Goal: Task Accomplishment & Management: Use online tool/utility

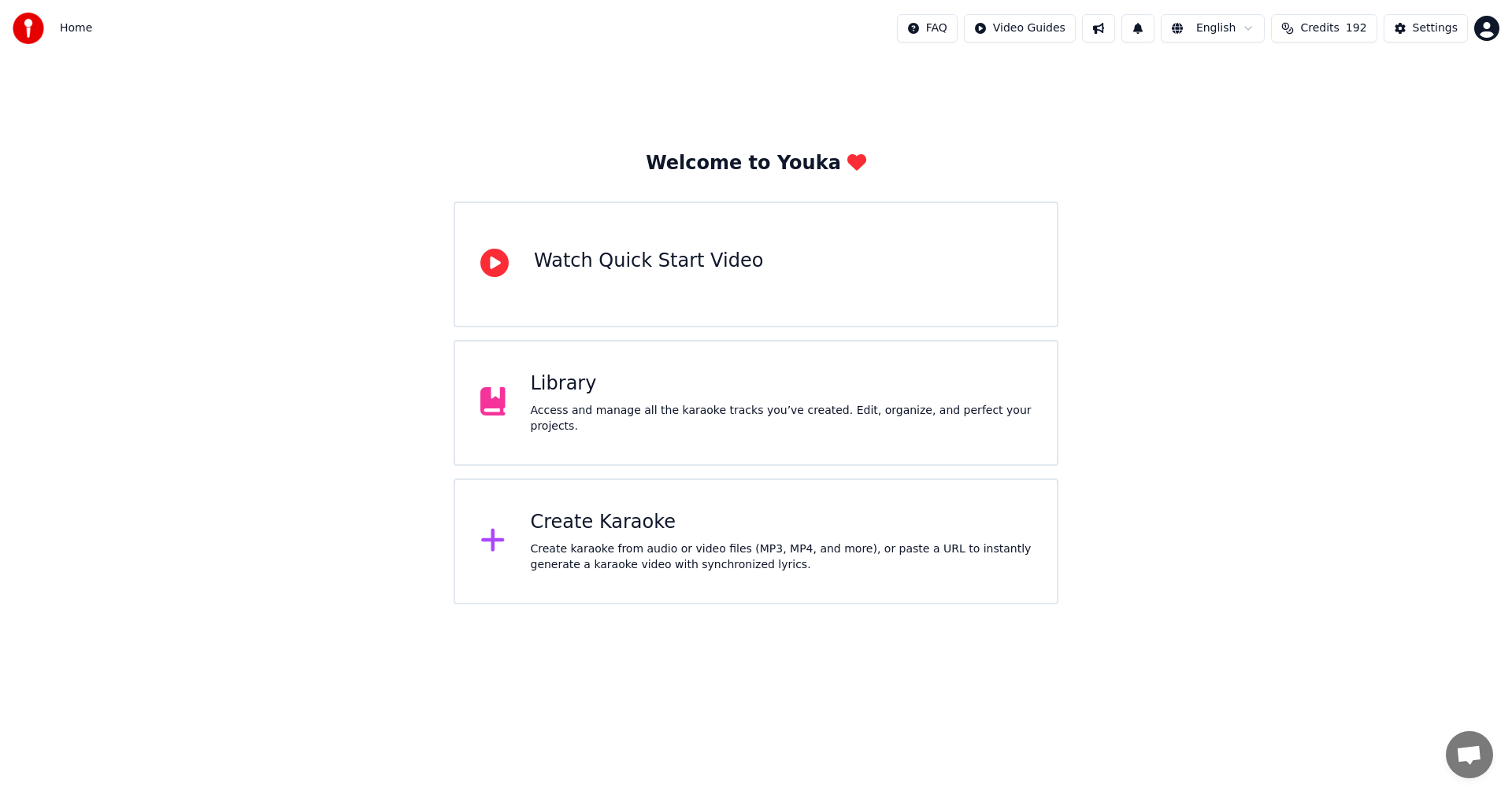
click at [901, 377] on div "Library Access and manage all the karaoke tracks you’ve created. Edit, organize…" at bounding box center [756, 403] width 604 height 126
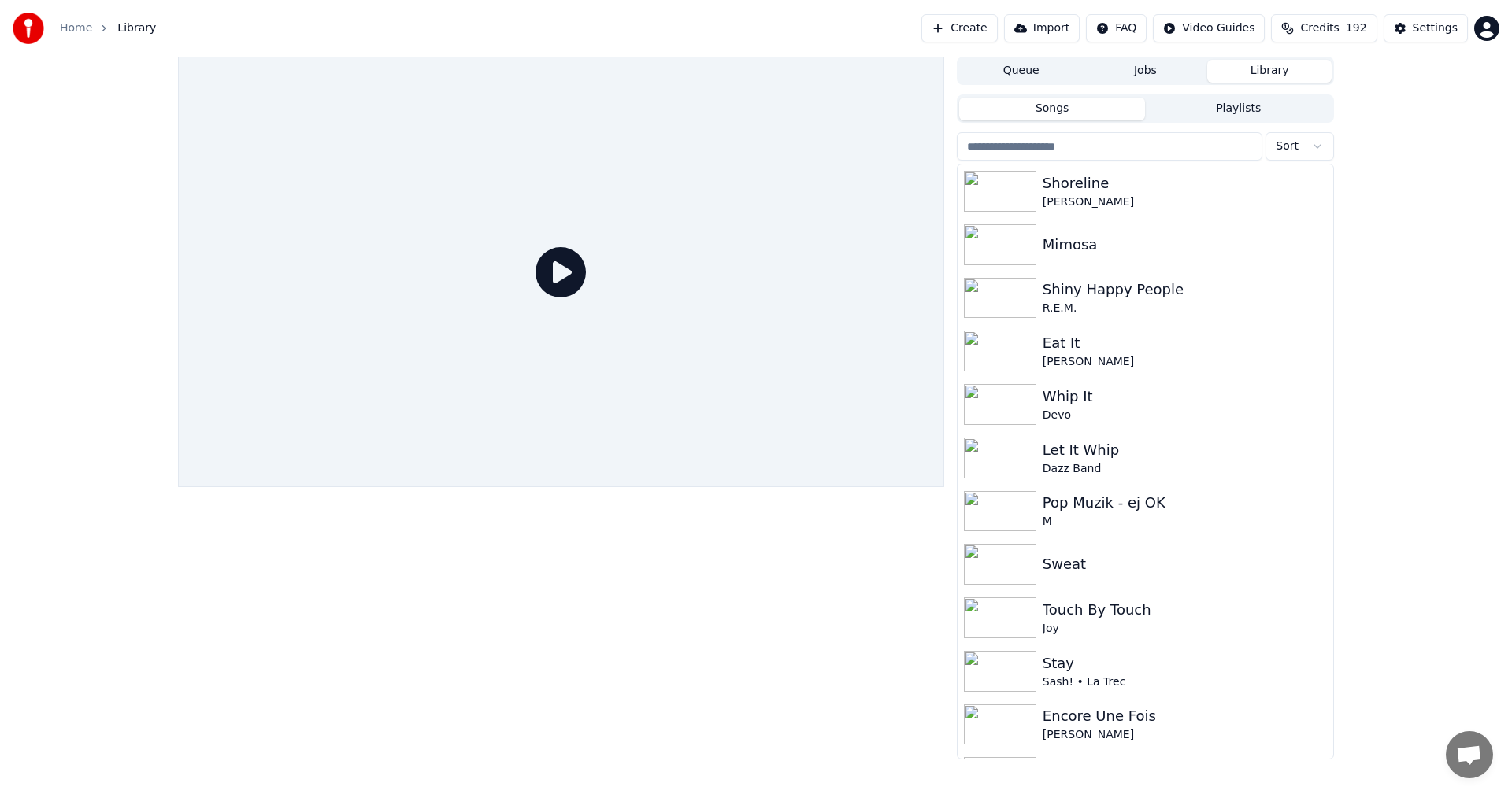
click at [1118, 145] on input "search" at bounding box center [1109, 147] width 306 height 29
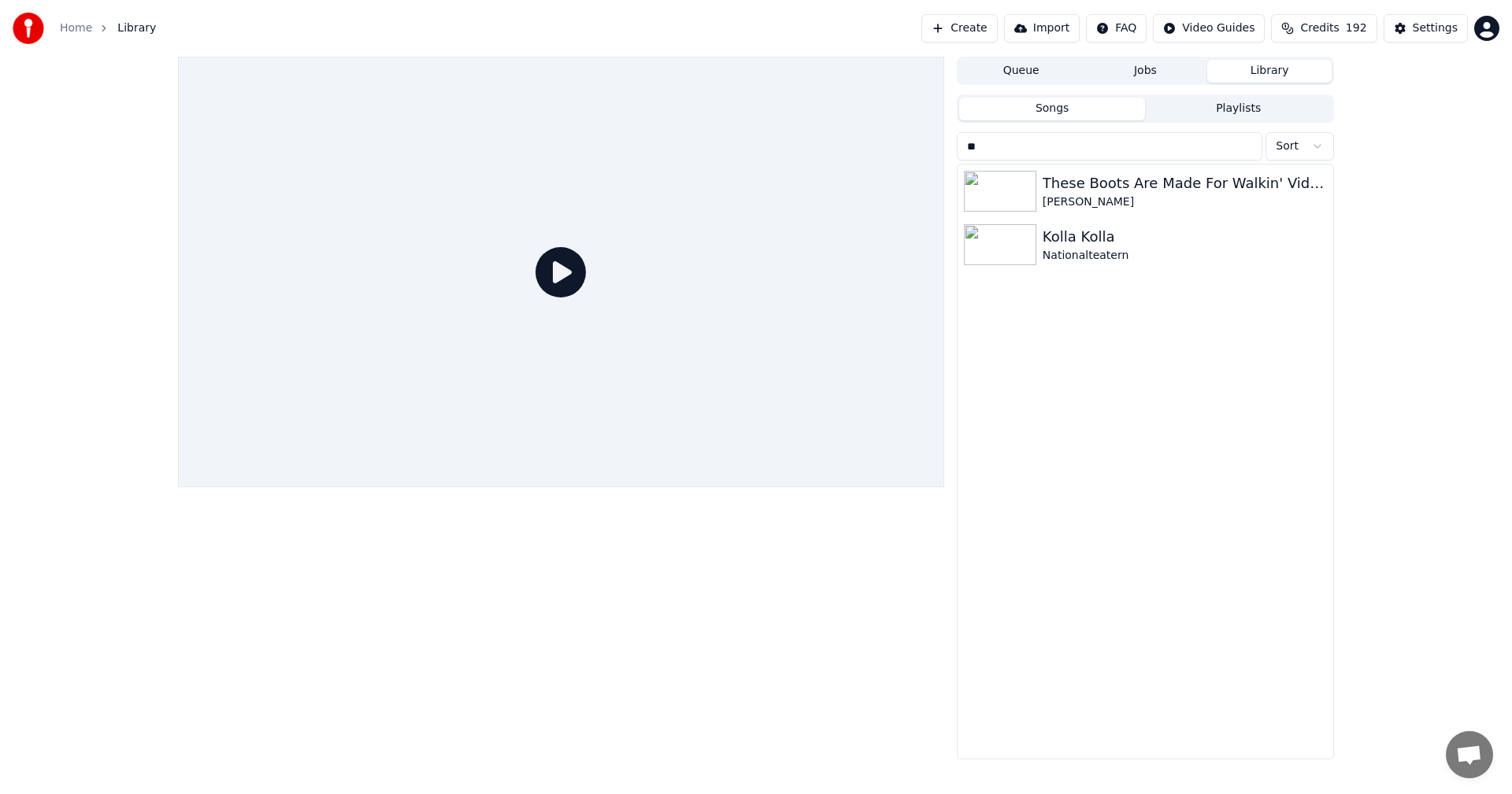
type input "*"
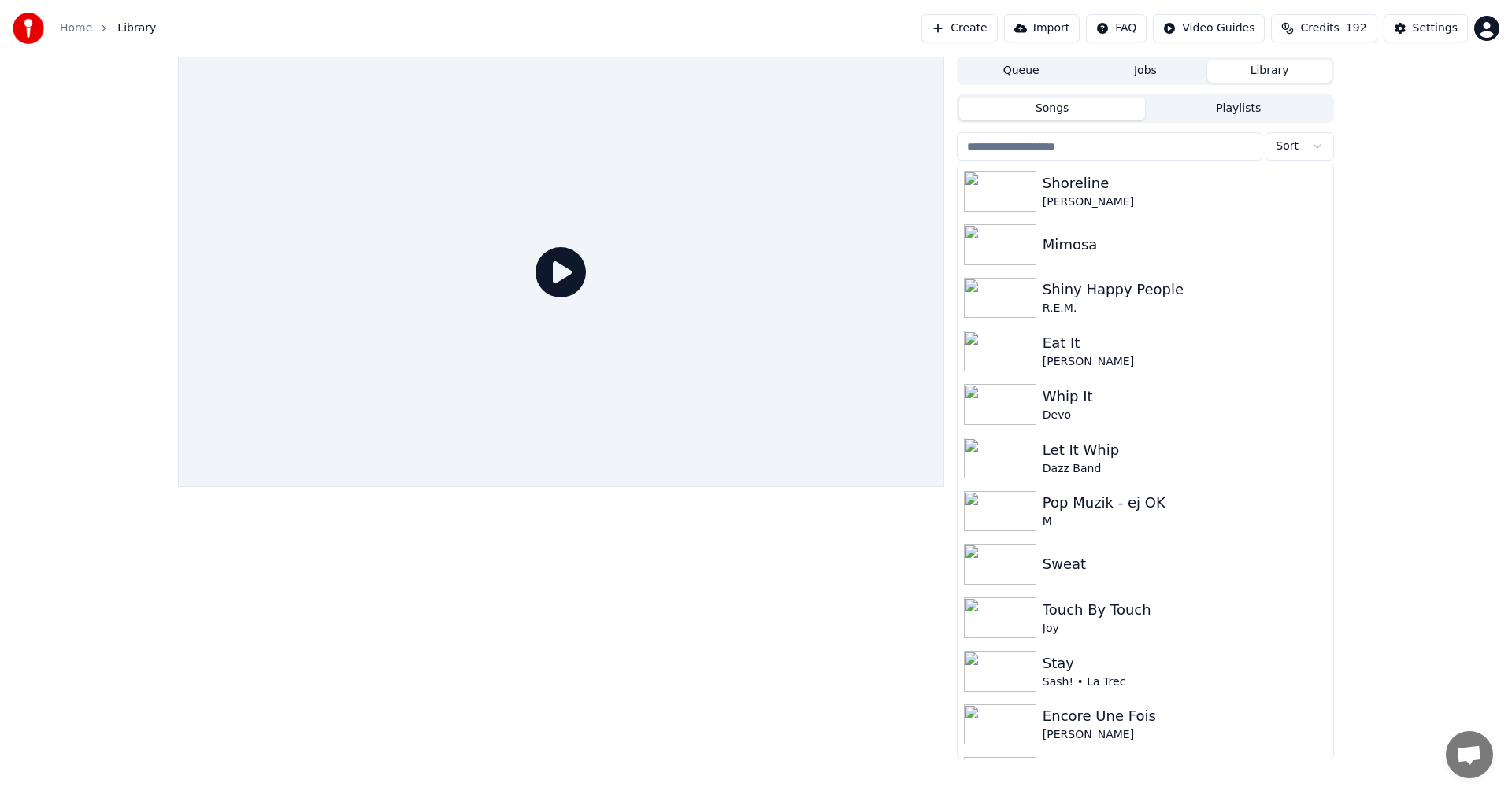
click at [1063, 138] on input "search" at bounding box center [1109, 147] width 306 height 29
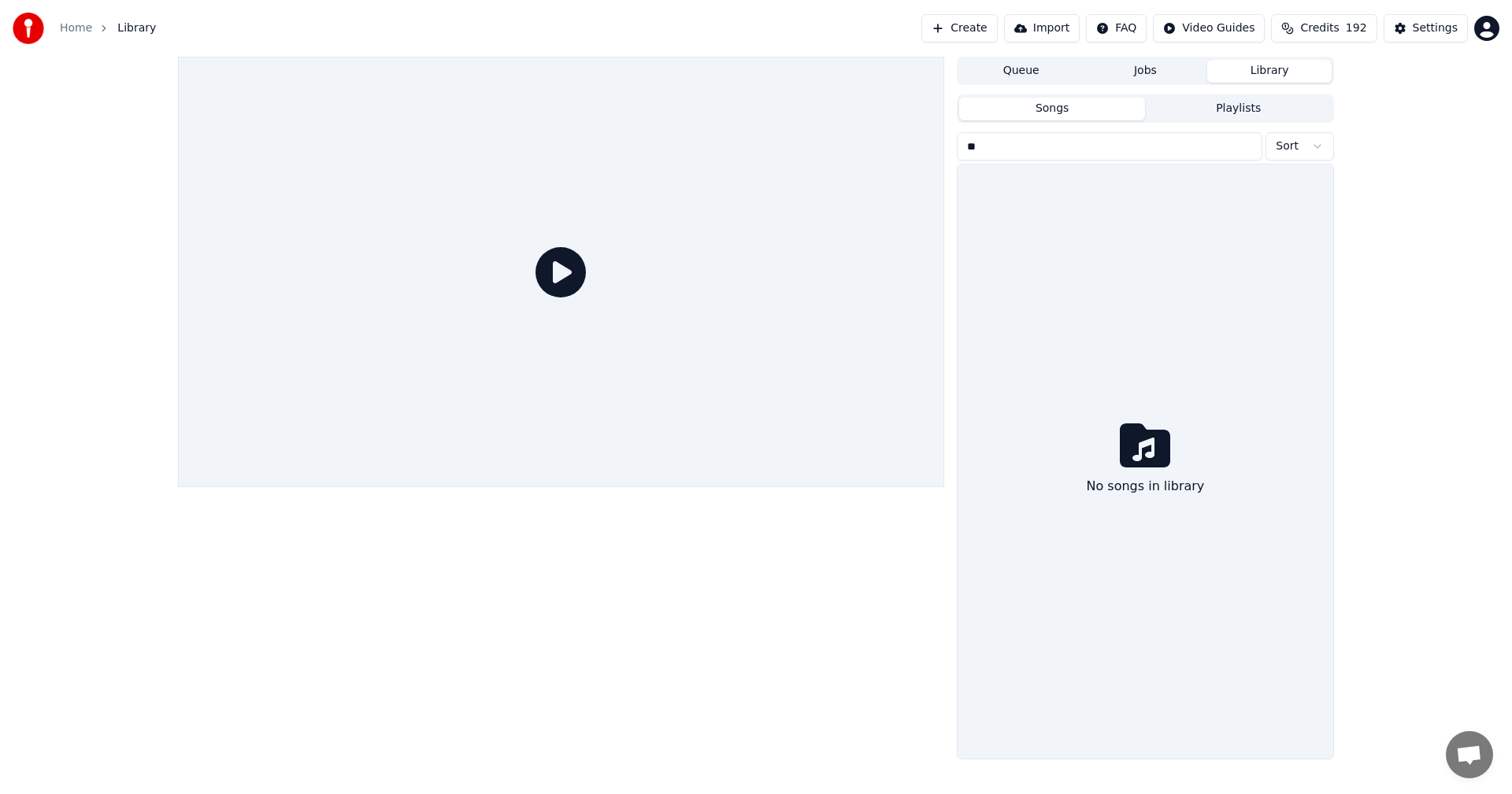
type input "*"
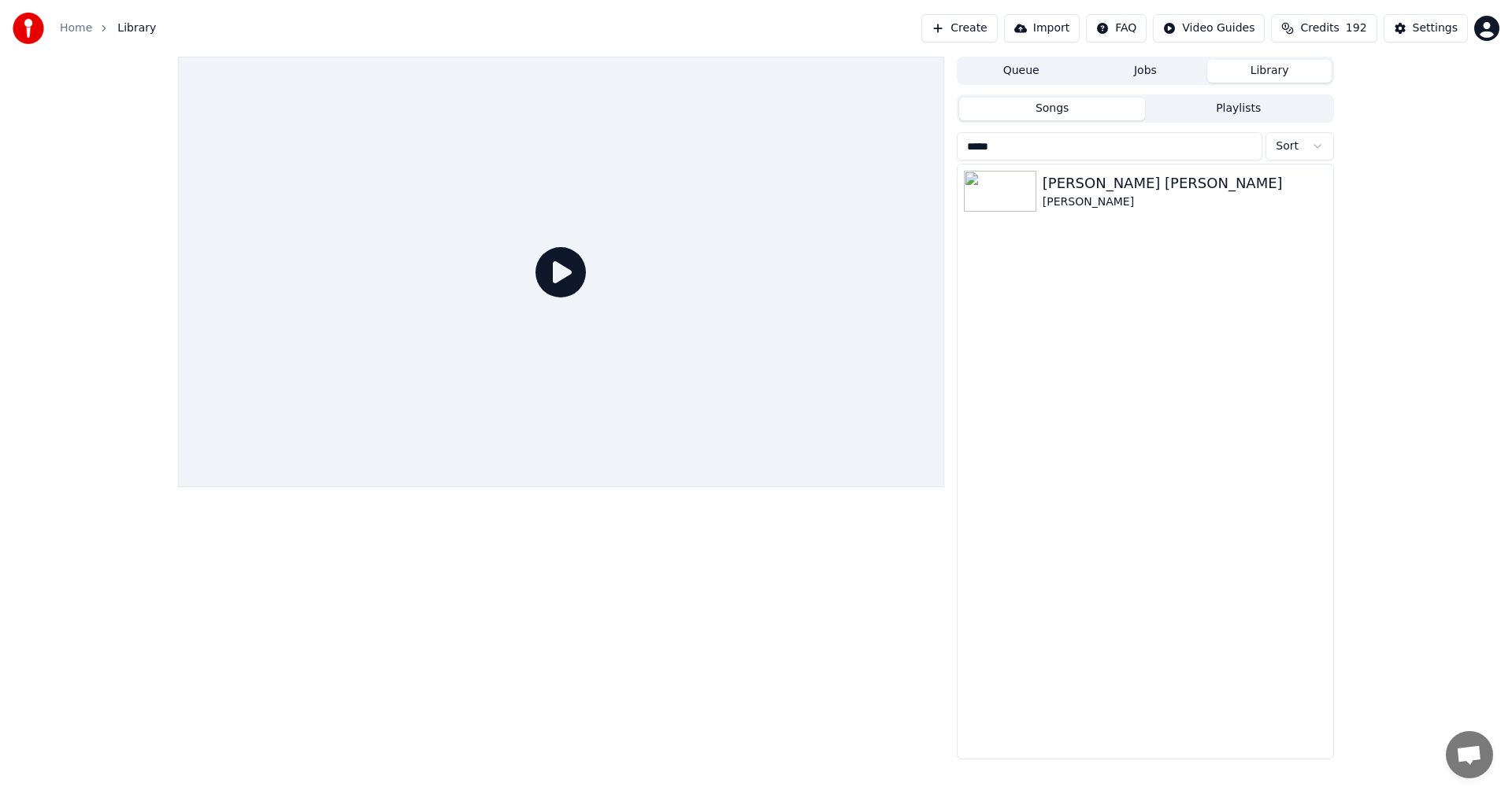
type input "*****"
click at [998, 32] on button "Create" at bounding box center [959, 28] width 76 height 29
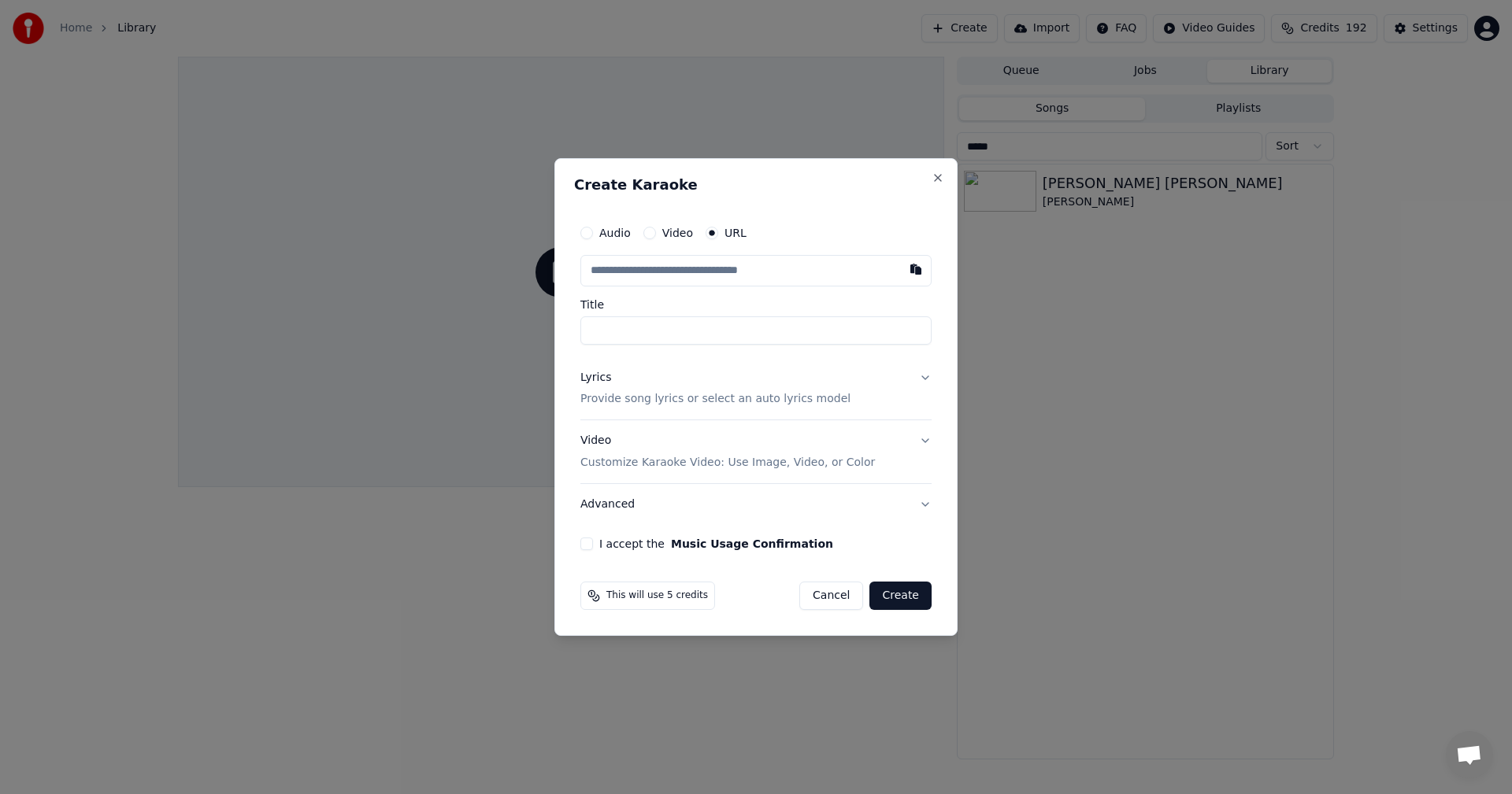
type input "**********"
click at [698, 406] on p "Provide song lyrics or select an auto lyrics model" at bounding box center [716, 399] width 270 height 16
type input "**********"
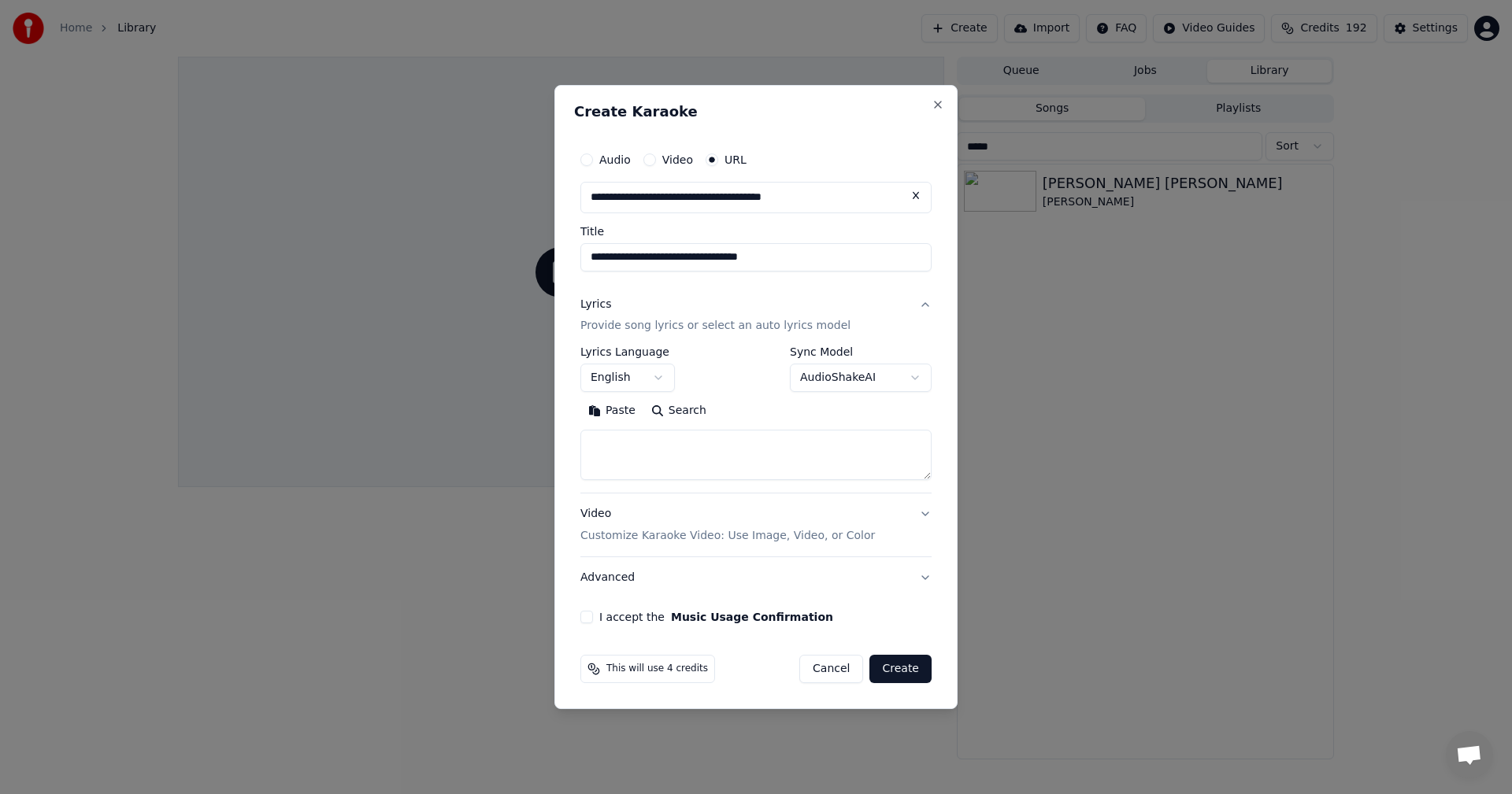
click at [664, 382] on button "English" at bounding box center [627, 378] width 94 height 29
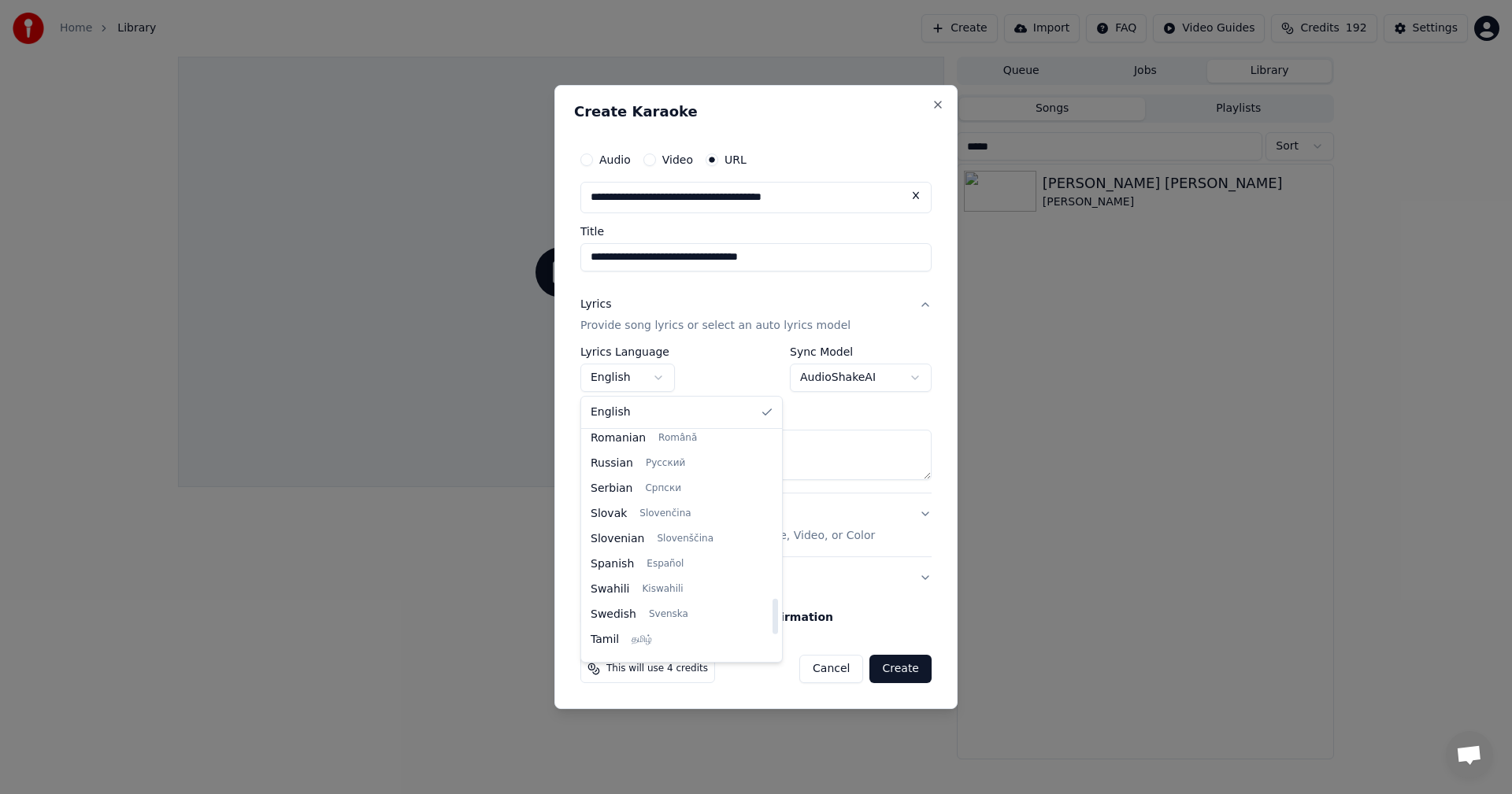
scroll to position [1068, 0]
drag, startPoint x: 754, startPoint y: 462, endPoint x: 771, endPoint y: 630, distance: 168.9
click at [772, 630] on div at bounding box center [775, 618] width 6 height 35
select select "**"
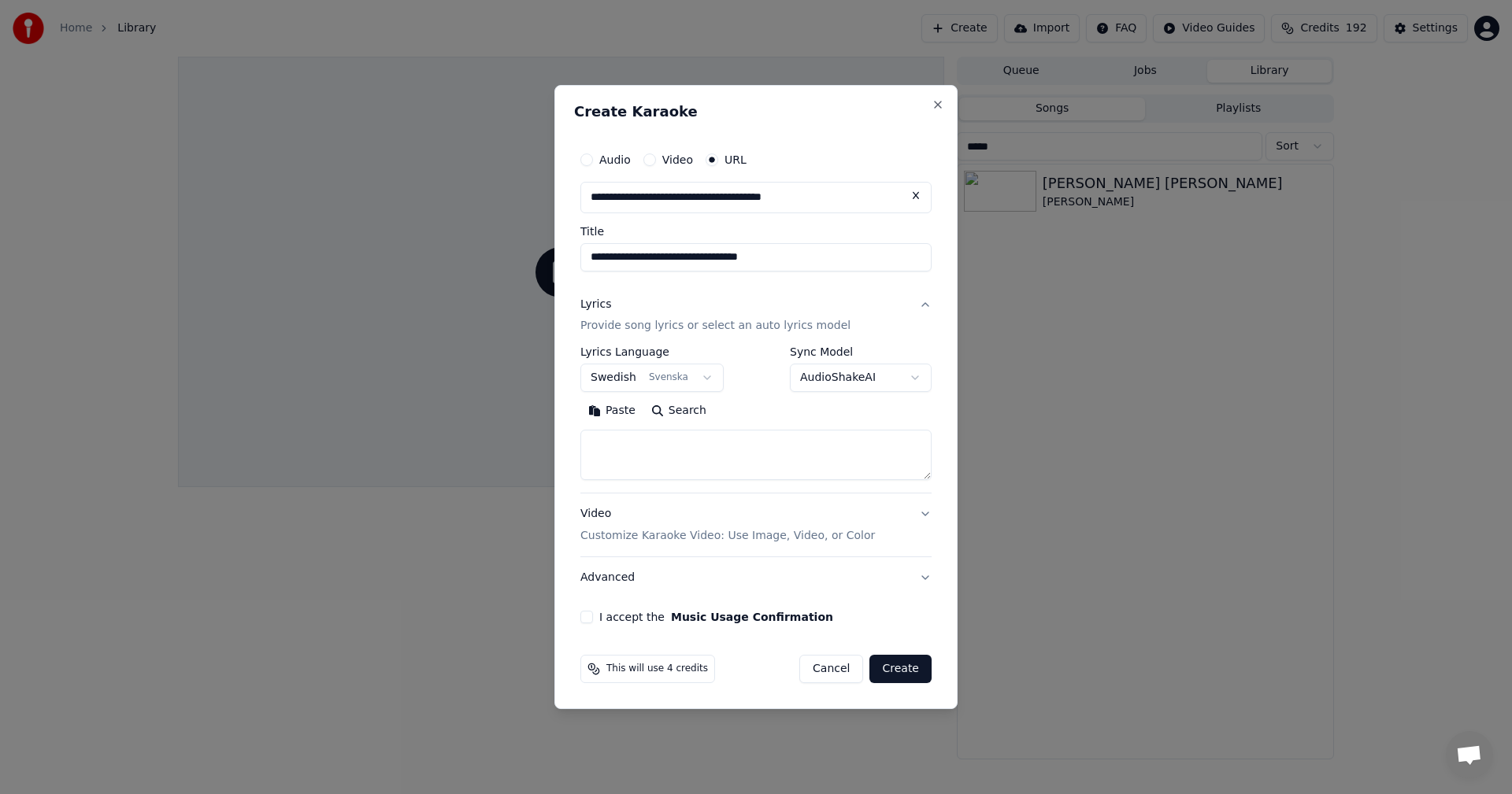
click at [741, 450] on textarea at bounding box center [756, 456] width 351 height 51
paste textarea "**********"
type textarea "**********"
click at [589, 615] on button "I accept the Music Usage Confirmation" at bounding box center [586, 616] width 12 height 12
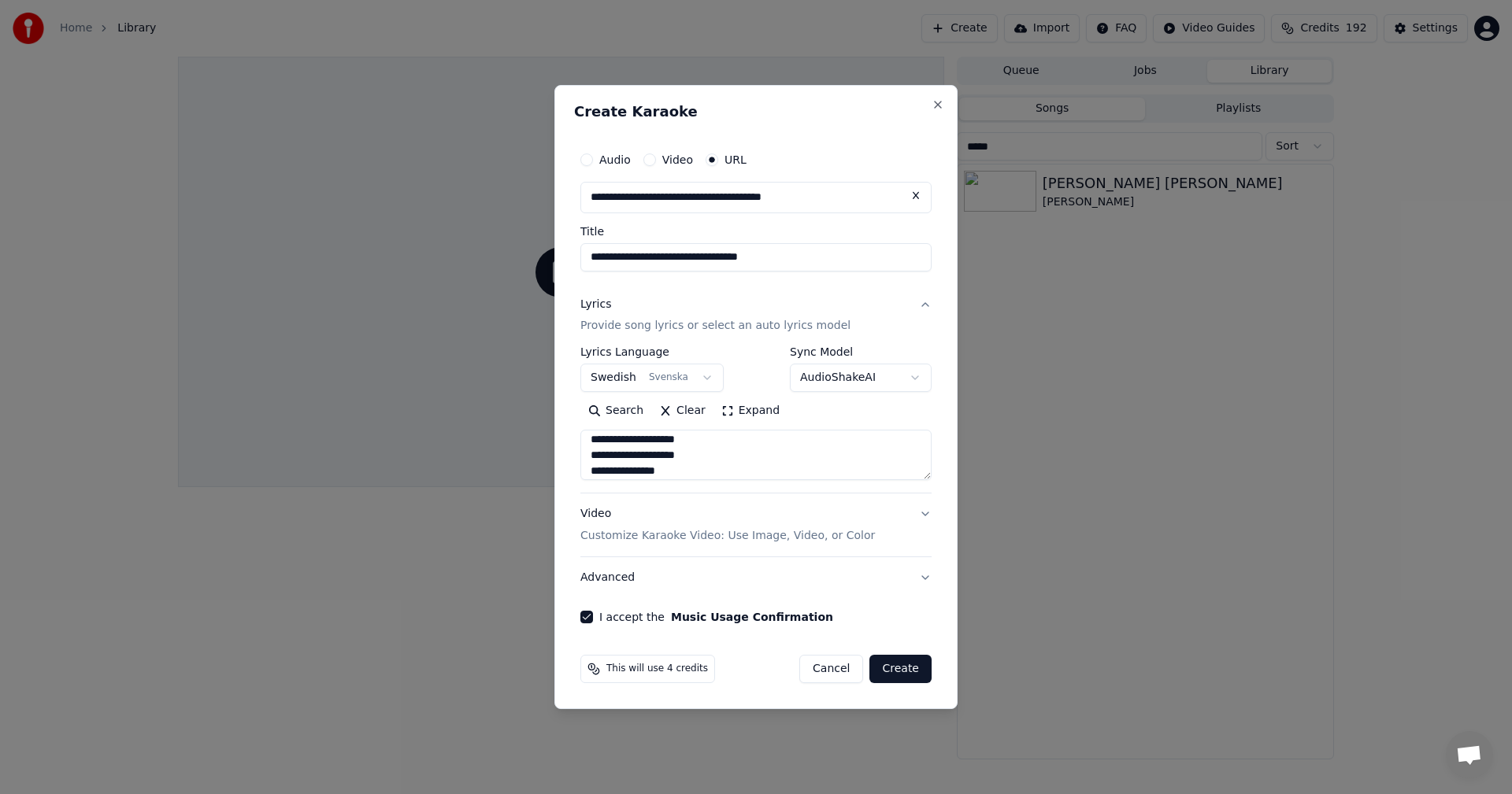
click at [897, 667] on button "Create" at bounding box center [900, 669] width 62 height 29
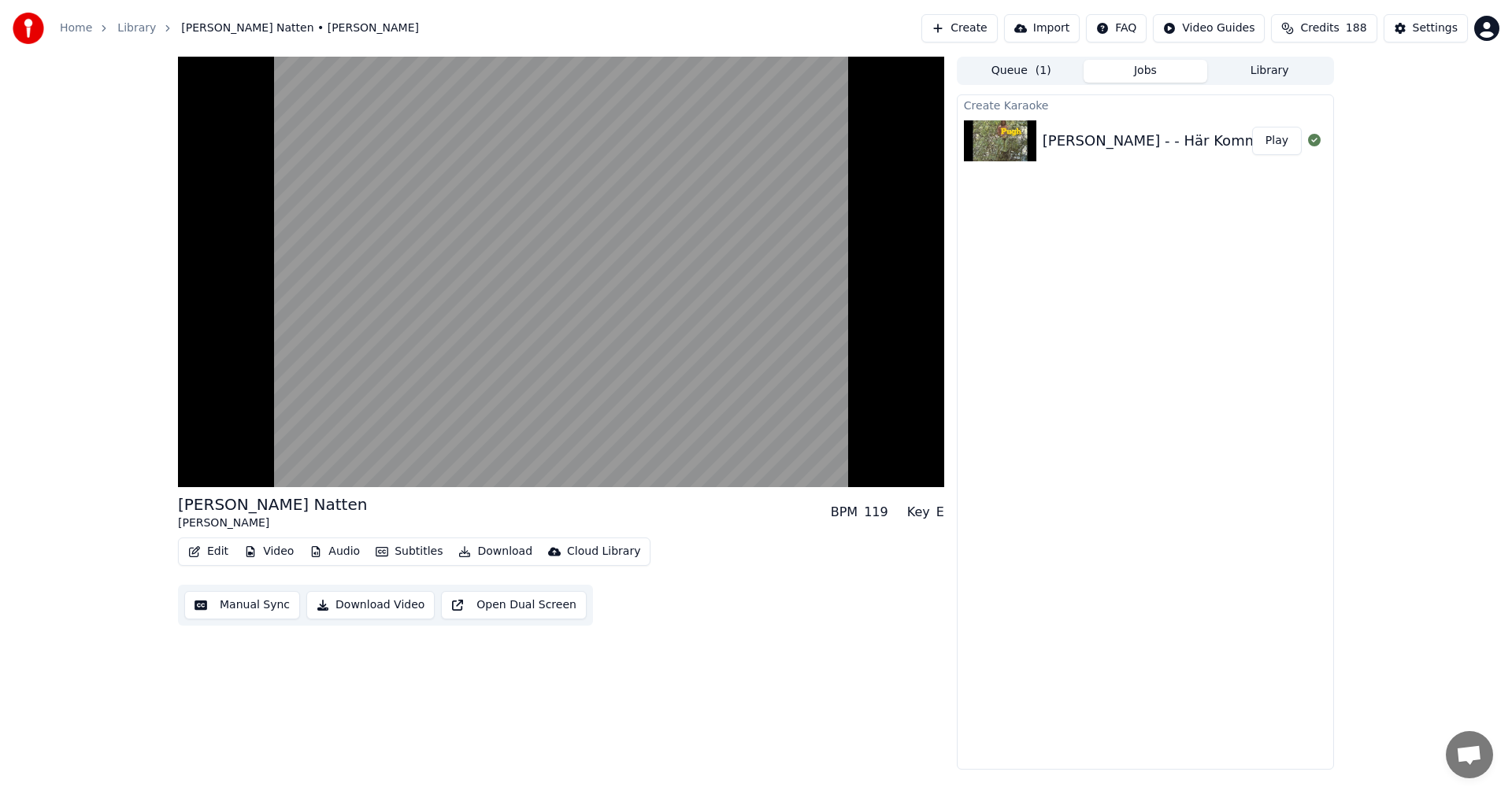
click at [296, 547] on button "Video" at bounding box center [269, 552] width 62 height 22
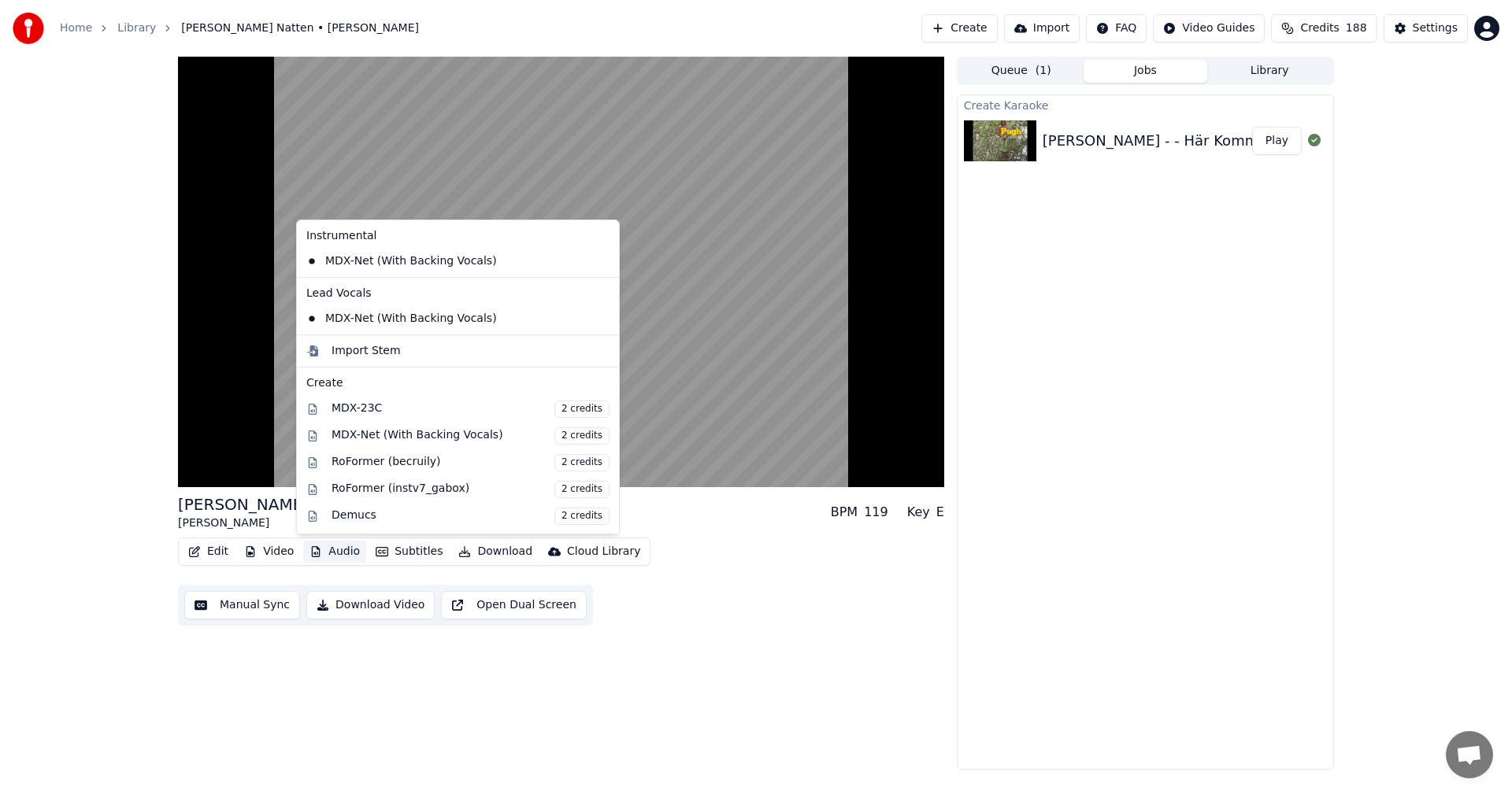
click at [265, 683] on div "[PERSON_NAME] Natten [PERSON_NAME] BPM 119 Key E Edit Video Audio Subtitles Dow…" at bounding box center [560, 413] width 766 height 713
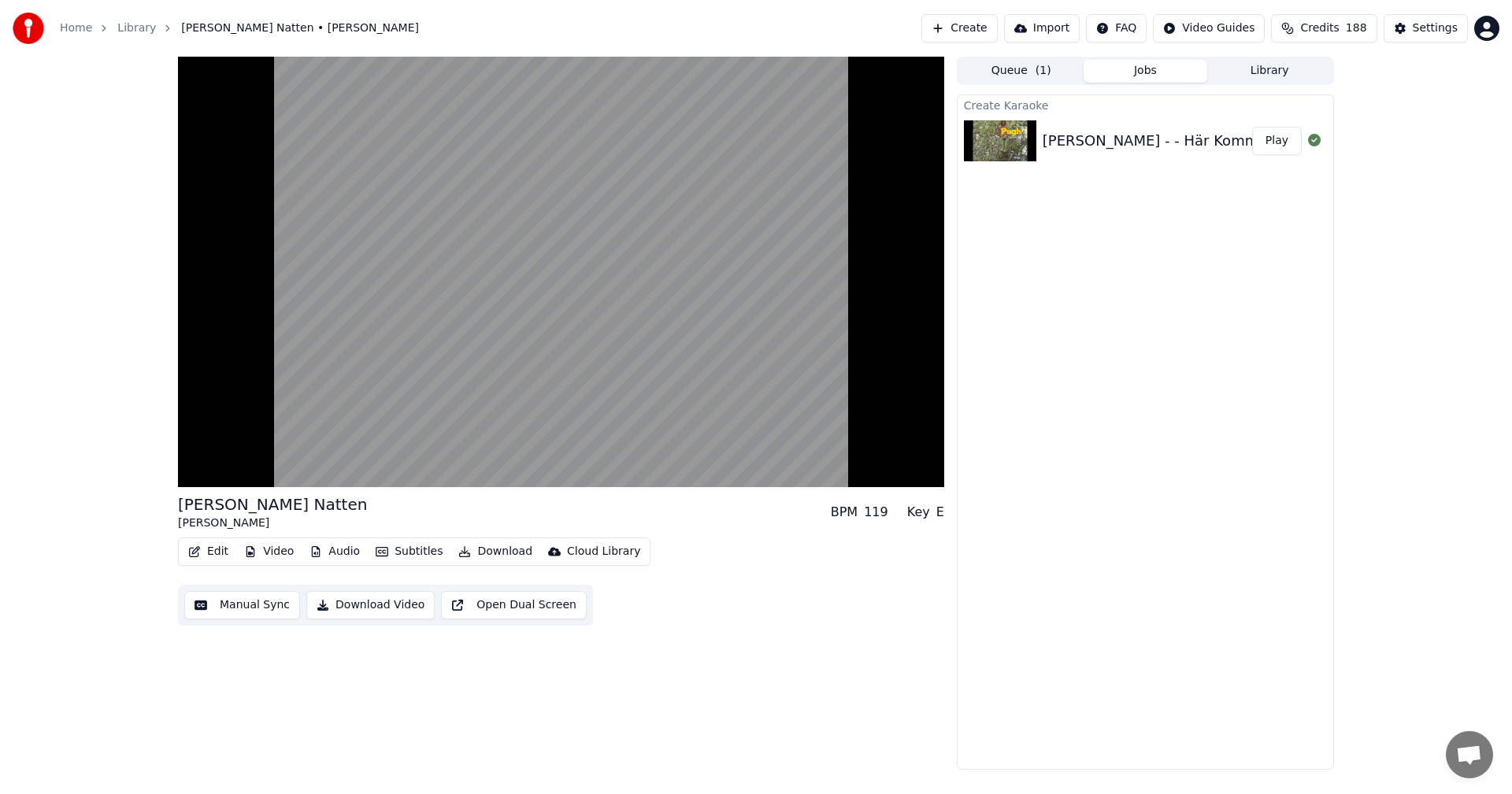
click at [273, 549] on button "Video" at bounding box center [269, 552] width 62 height 22
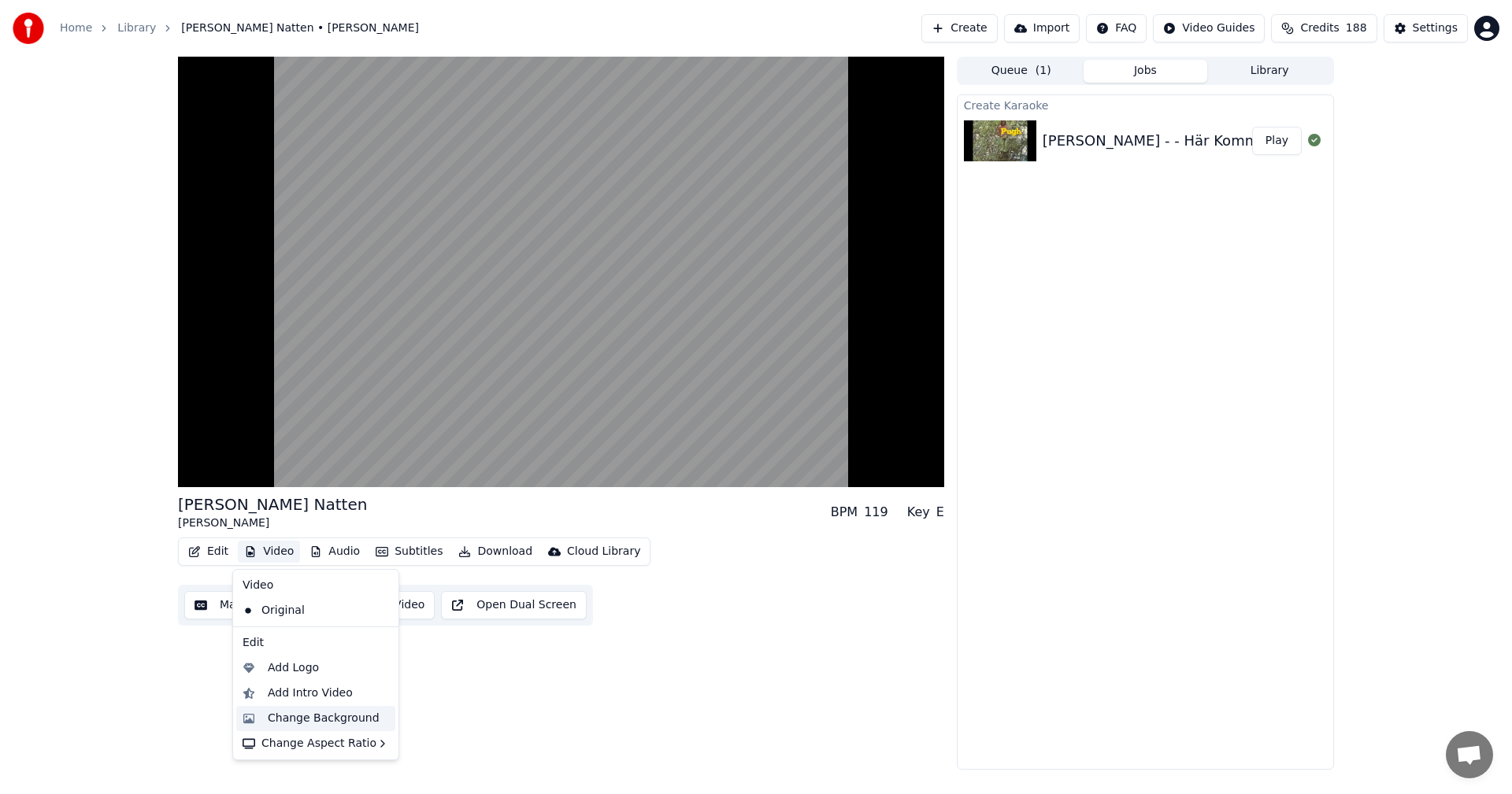
click at [290, 719] on div "Change Background" at bounding box center [324, 718] width 112 height 16
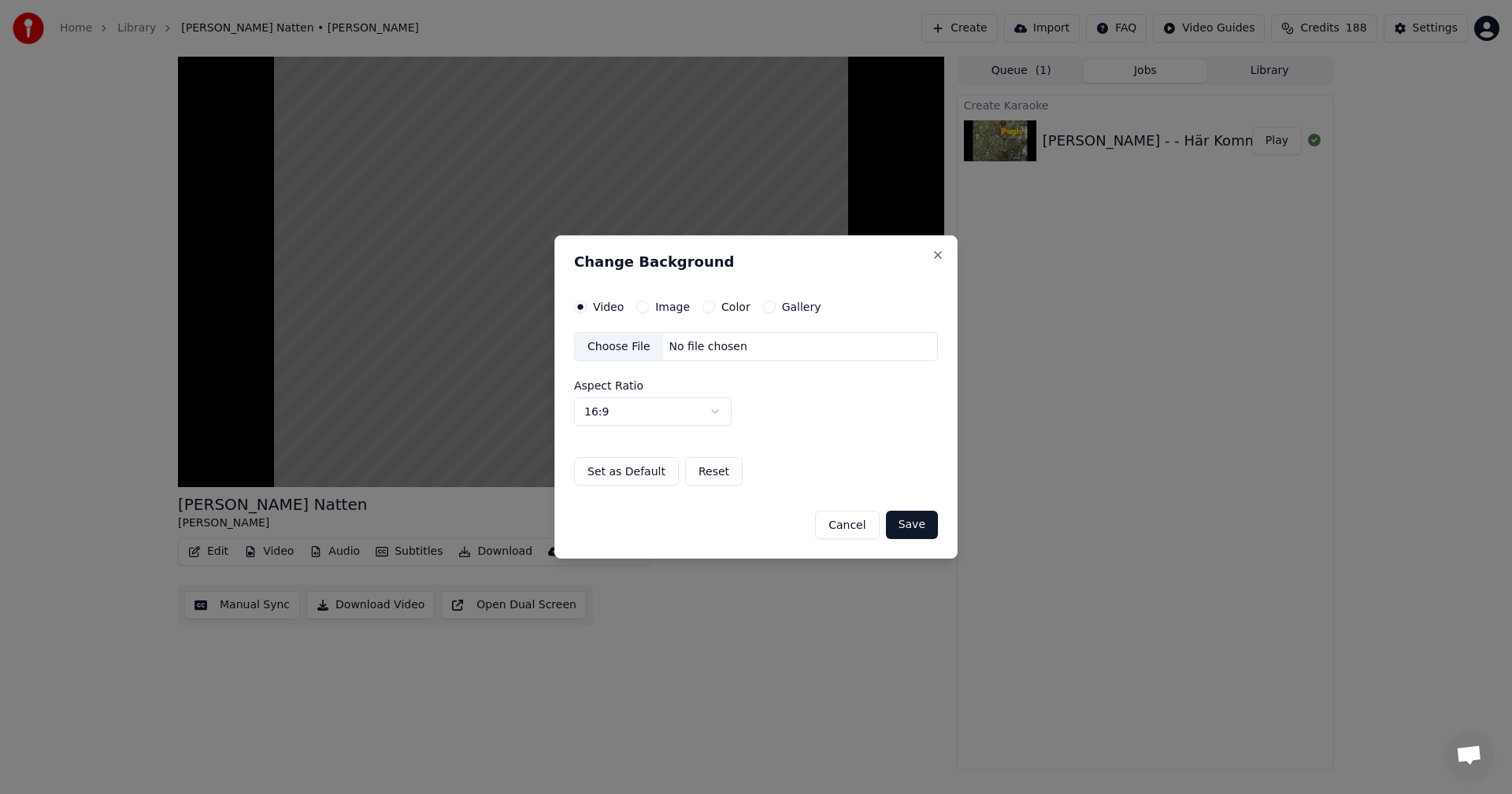
click at [706, 305] on button "Color" at bounding box center [708, 306] width 12 height 12
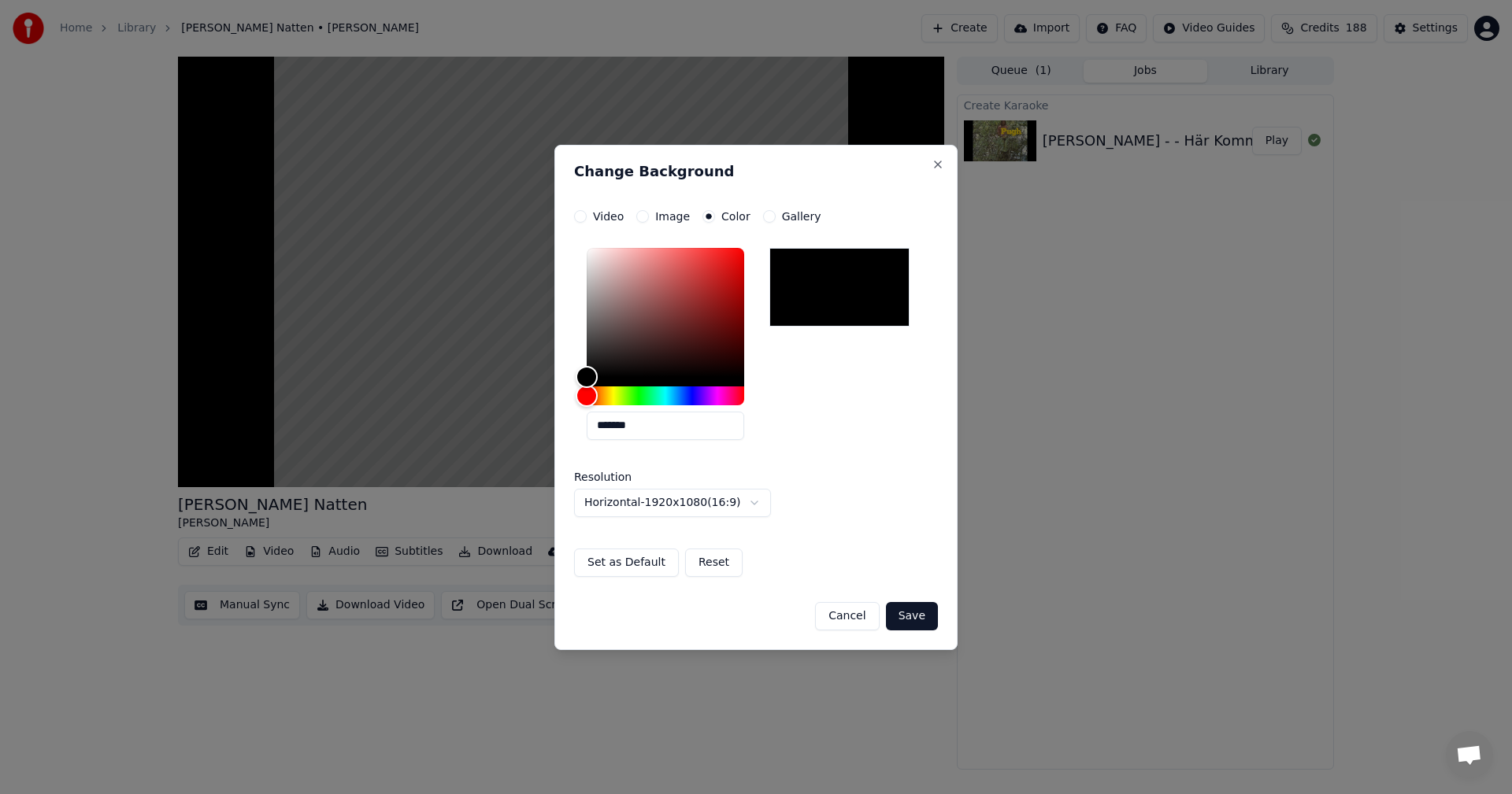
click at [917, 617] on button "Save" at bounding box center [912, 616] width 52 height 29
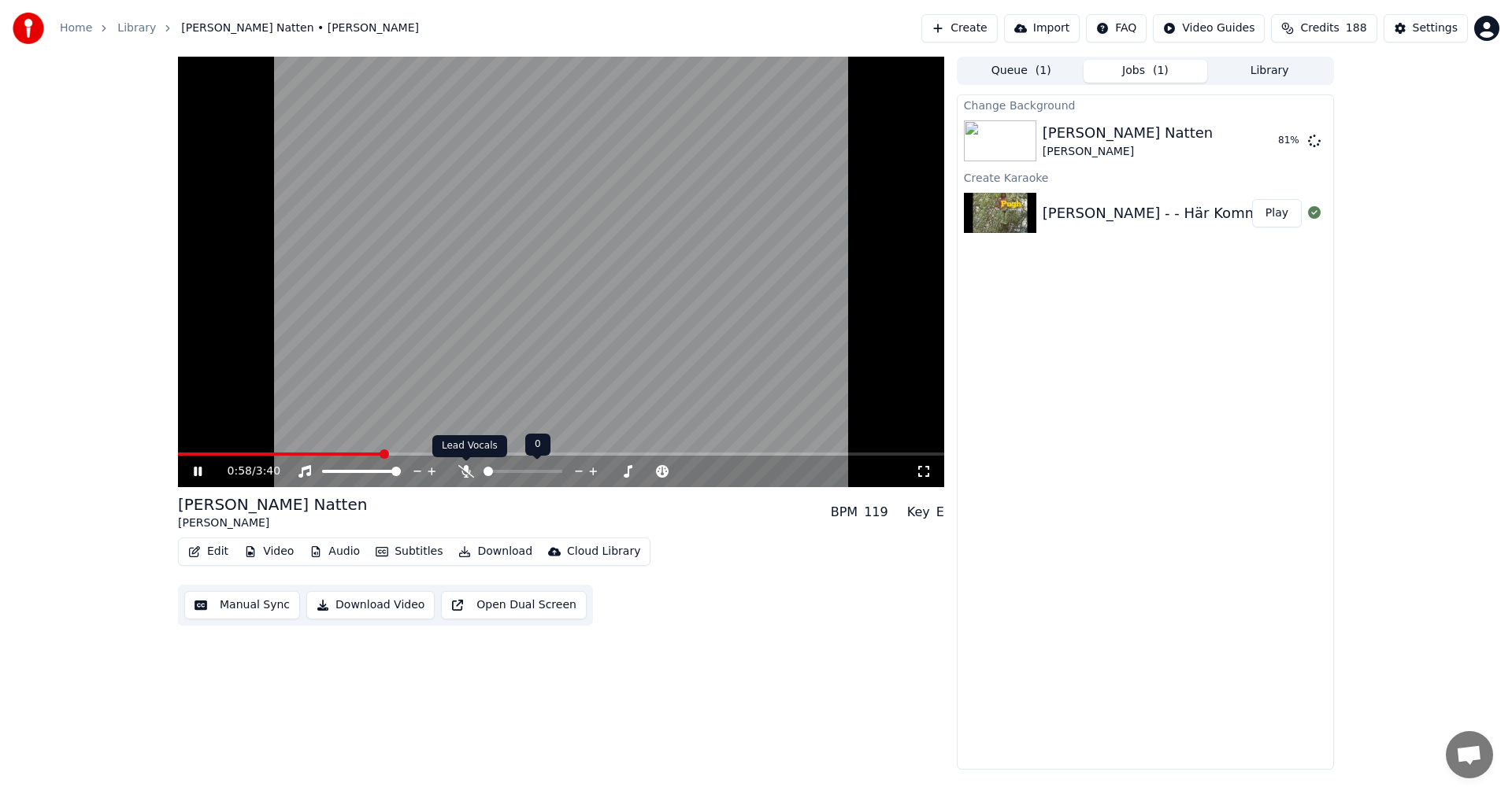
click at [464, 470] on icon at bounding box center [466, 471] width 16 height 12
click at [208, 557] on button "Edit" at bounding box center [208, 552] width 52 height 22
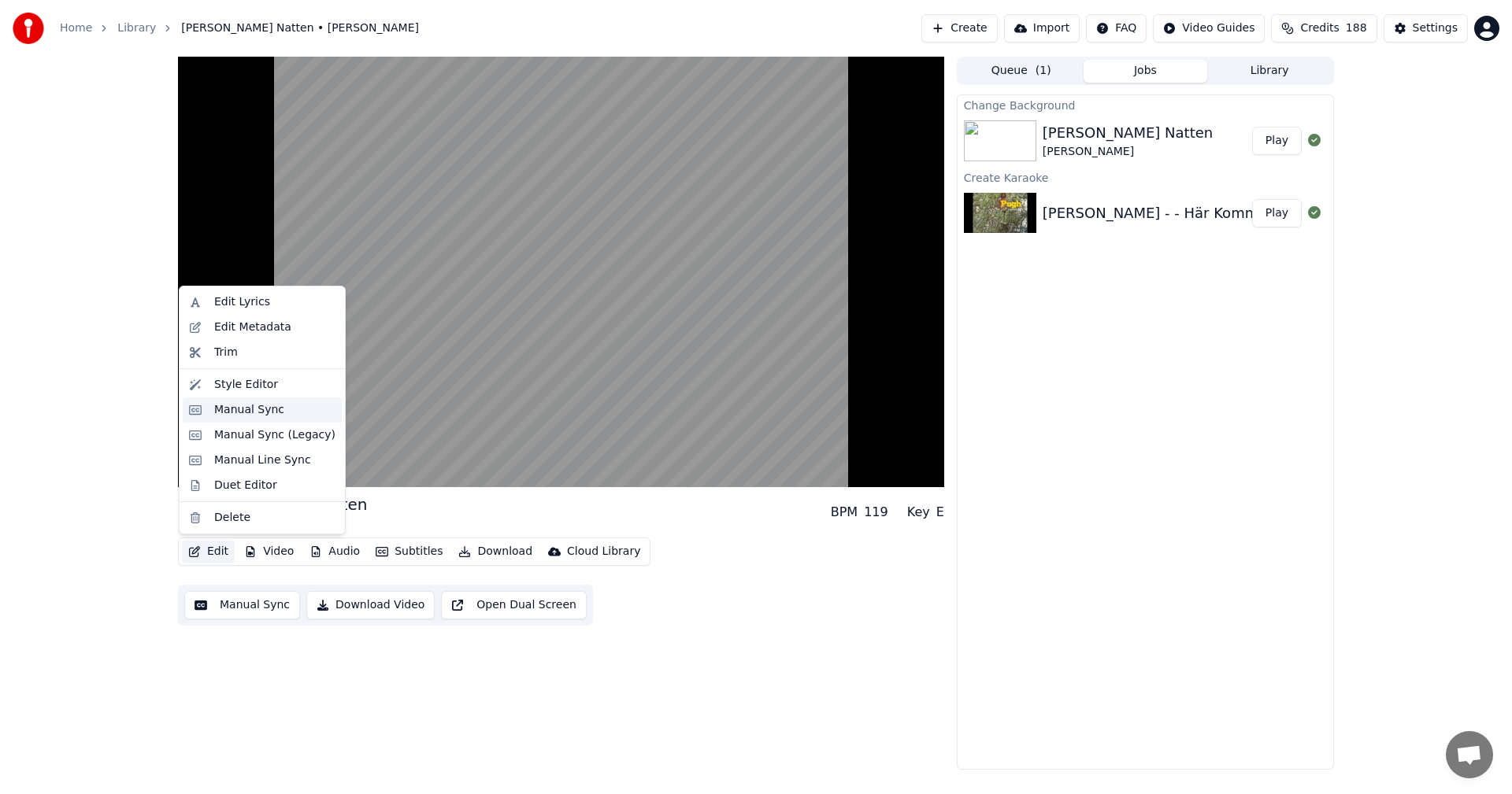
click at [278, 402] on div "Manual Sync" at bounding box center [275, 409] width 121 height 16
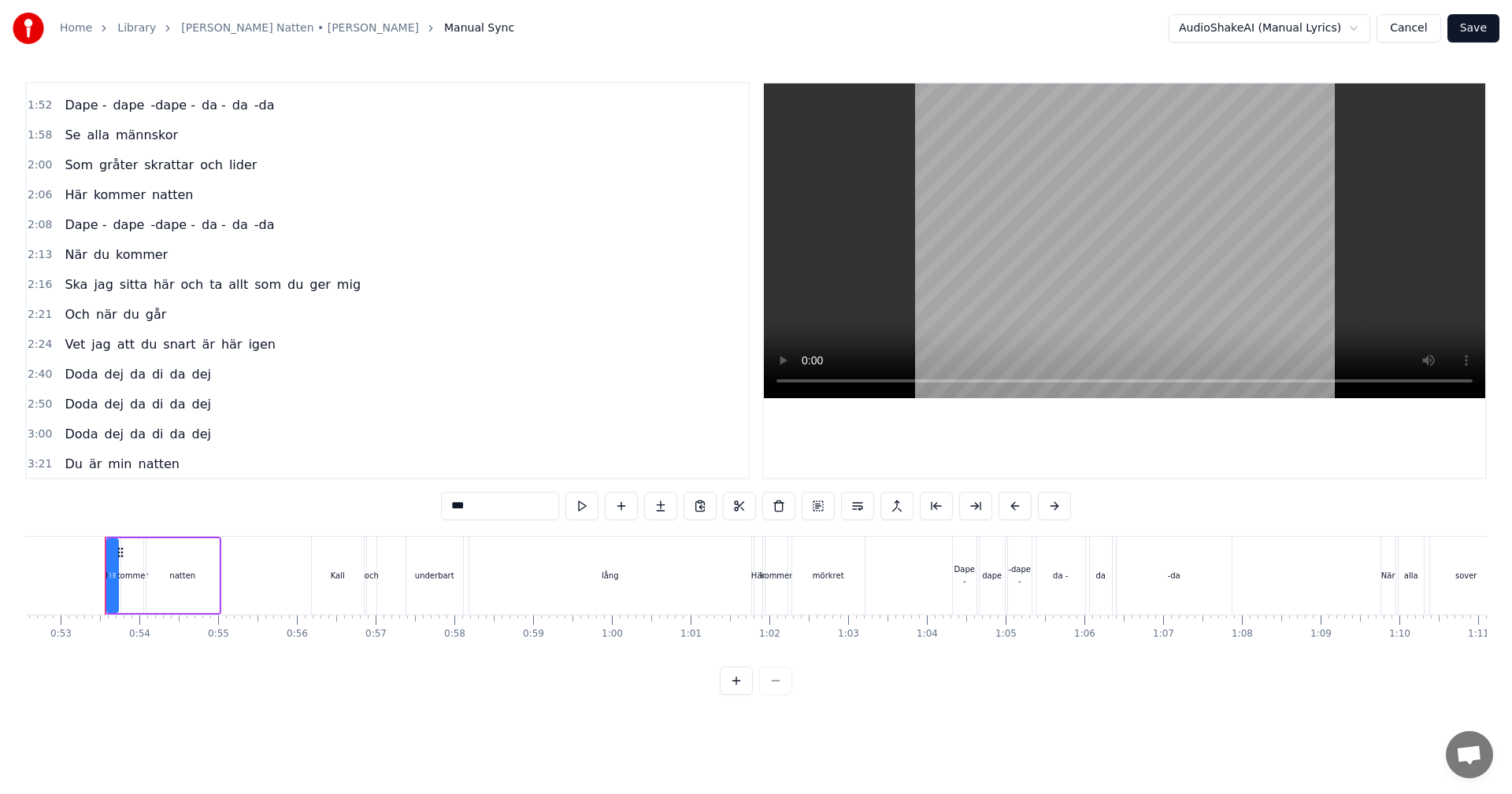
scroll to position [413, 0]
click at [296, 350] on div "2:24 Vet jag att du snart är här igen" at bounding box center [387, 343] width 722 height 30
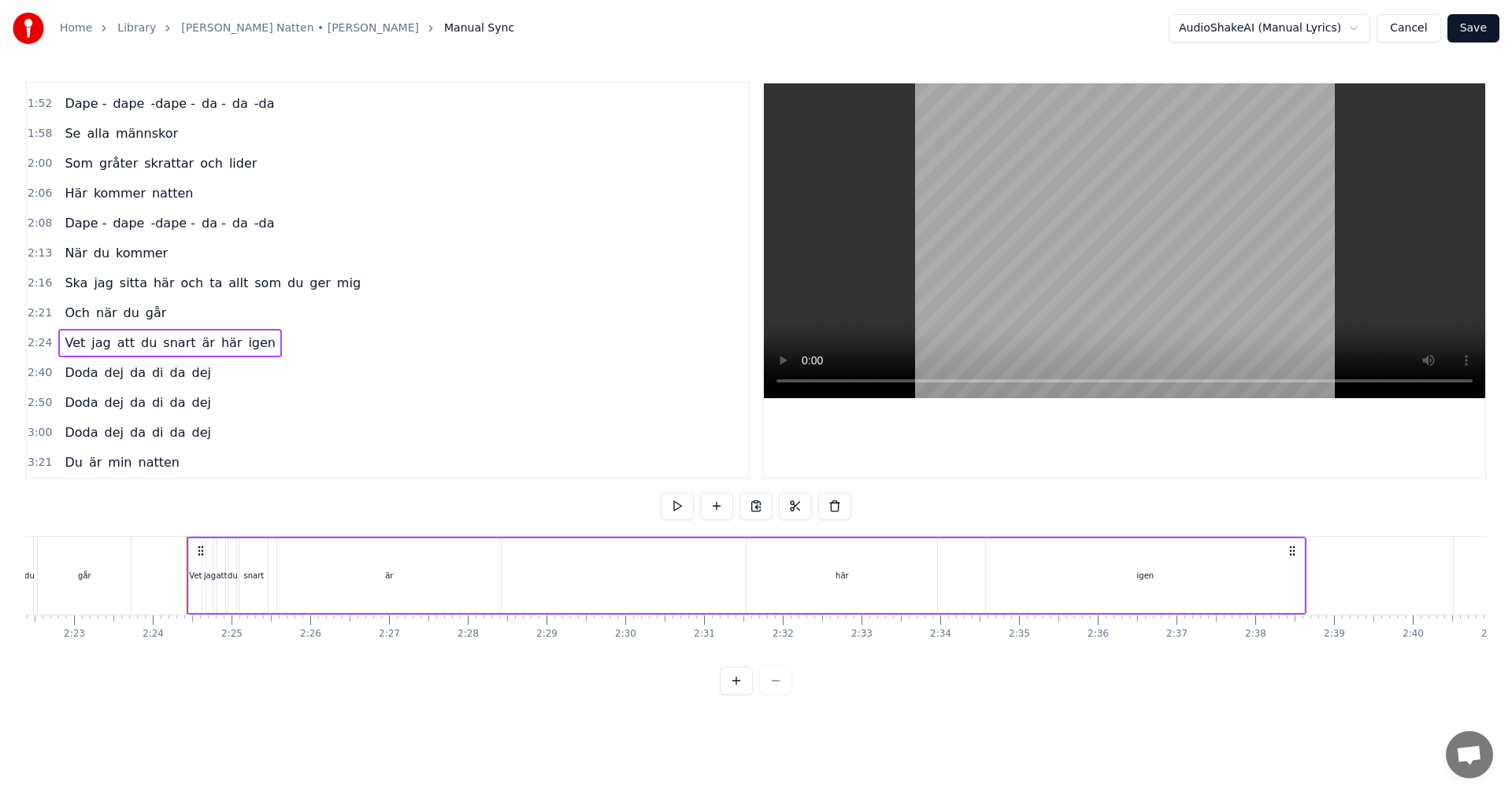
scroll to position [0, 11295]
drag, startPoint x: 297, startPoint y: 580, endPoint x: 197, endPoint y: 582, distance: 100.0
click at [197, 582] on div "är" at bounding box center [306, 575] width 224 height 74
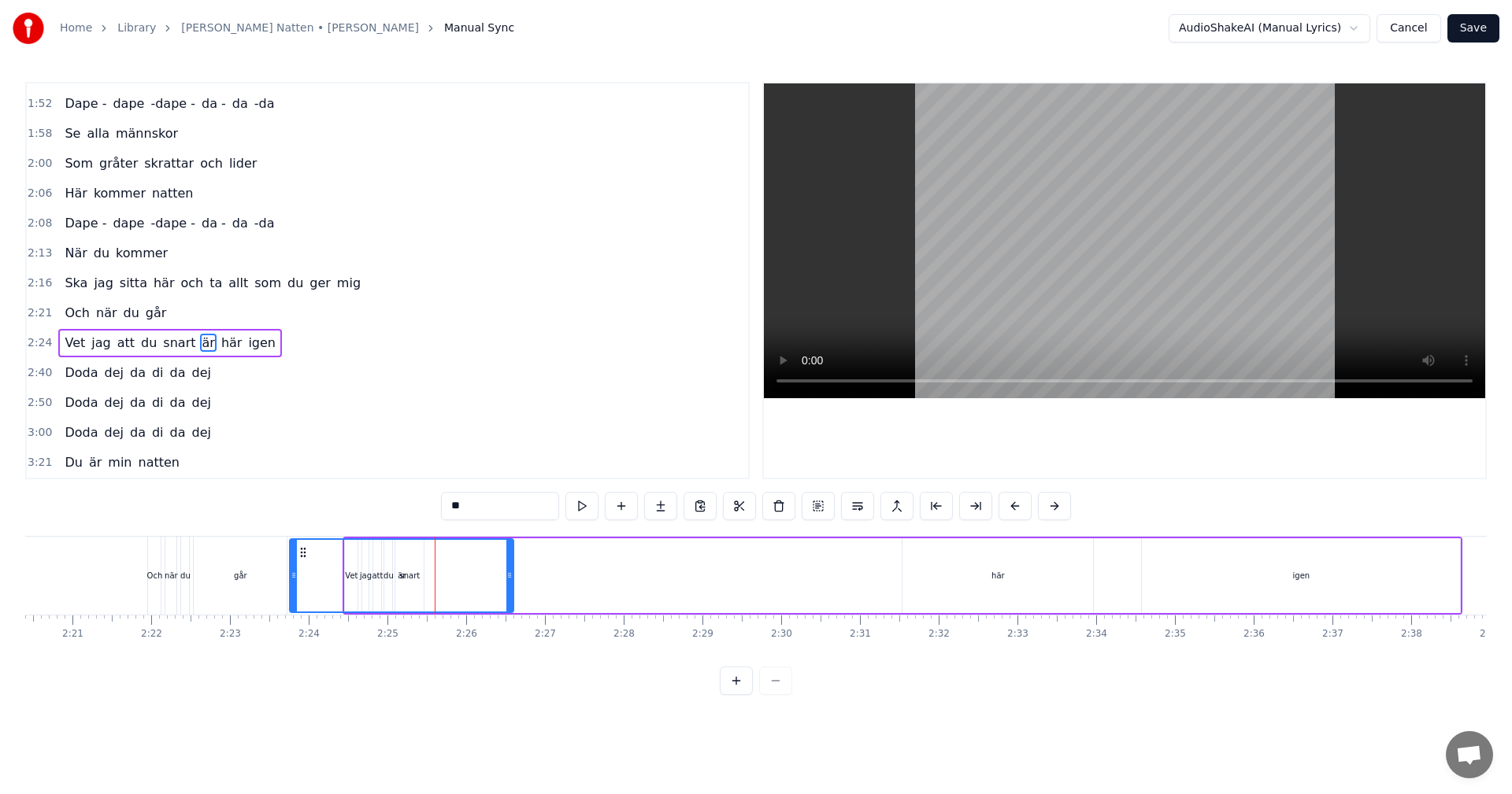
scroll to position [0, 11053]
drag, startPoint x: 203, startPoint y: 553, endPoint x: 357, endPoint y: 540, distance: 154.5
click at [357, 540] on div "är" at bounding box center [460, 575] width 222 height 71
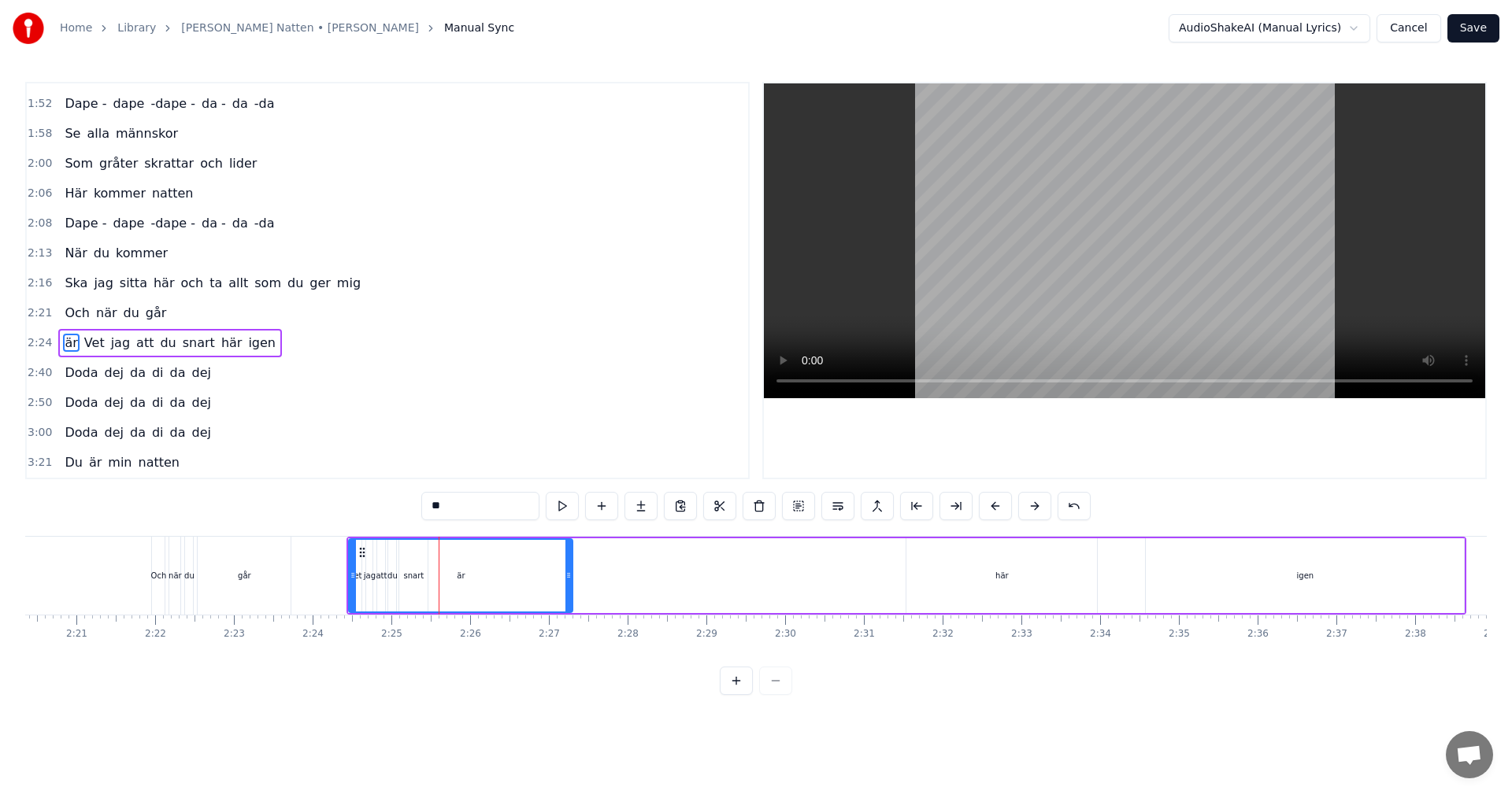
click at [1021, 557] on div "här" at bounding box center [1002, 575] width 191 height 74
drag, startPoint x: 921, startPoint y: 557, endPoint x: 441, endPoint y: 541, distance: 480.3
click at [441, 541] on div "här" at bounding box center [522, 575] width 189 height 71
click at [1294, 587] on div "igen" at bounding box center [1305, 575] width 318 height 74
type input "****"
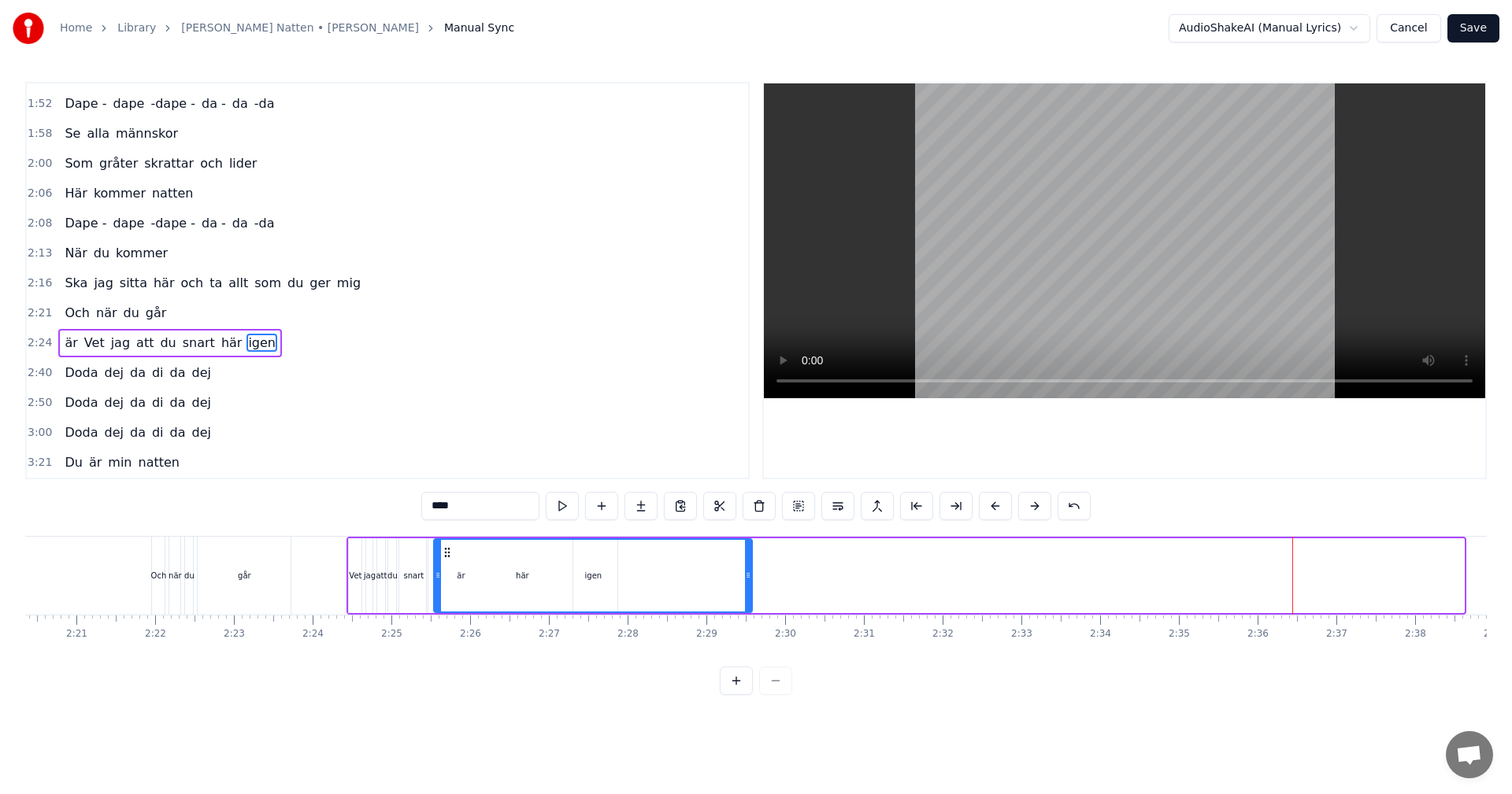
drag, startPoint x: 1157, startPoint y: 554, endPoint x: 446, endPoint y: 557, distance: 711.0
click at [446, 557] on icon at bounding box center [446, 552] width 12 height 12
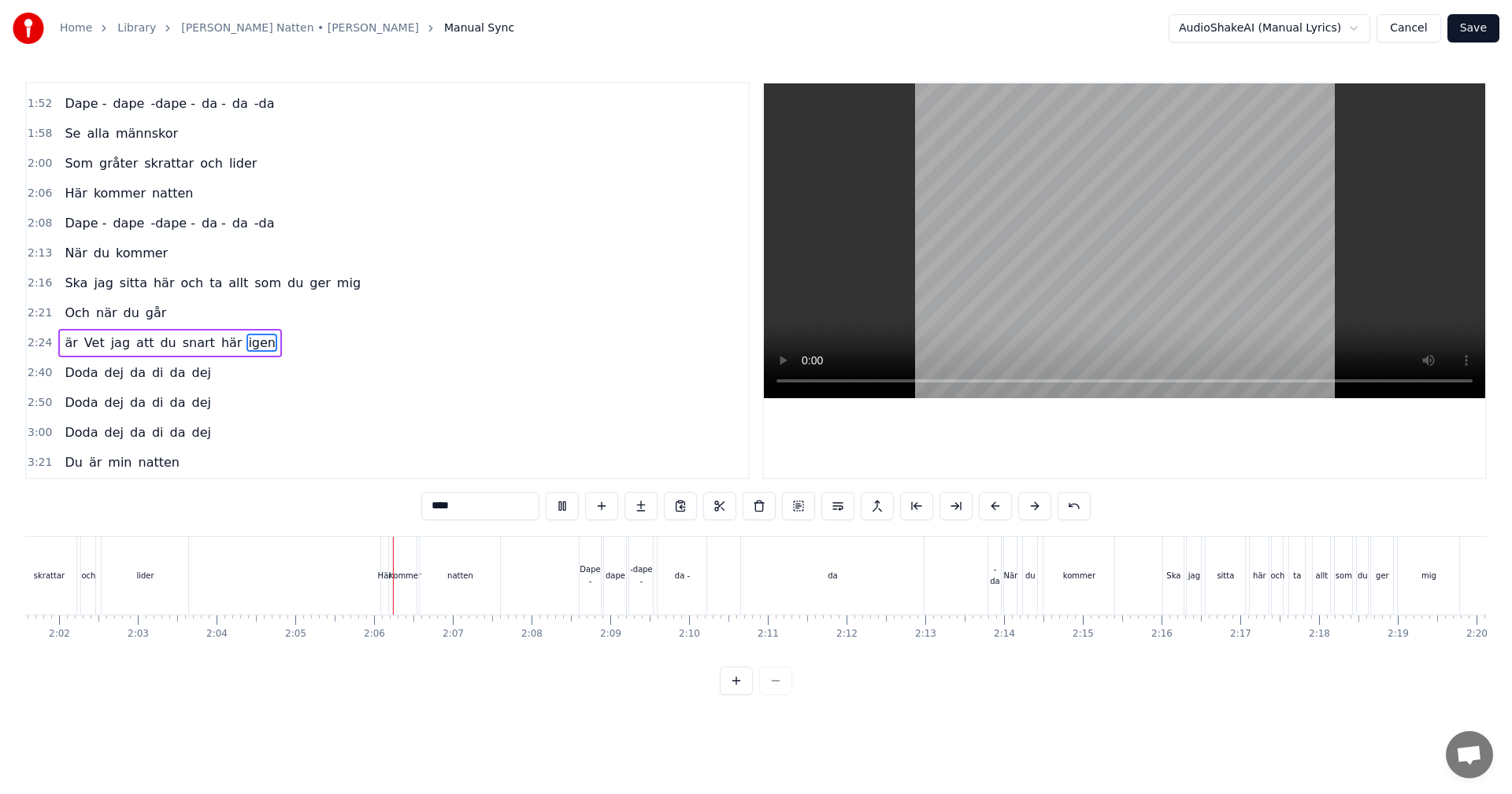
scroll to position [0, 9817]
click at [764, 337] on div at bounding box center [1125, 281] width 725 height 398
click at [582, 571] on div "da" at bounding box center [588, 575] width 183 height 78
type input "**"
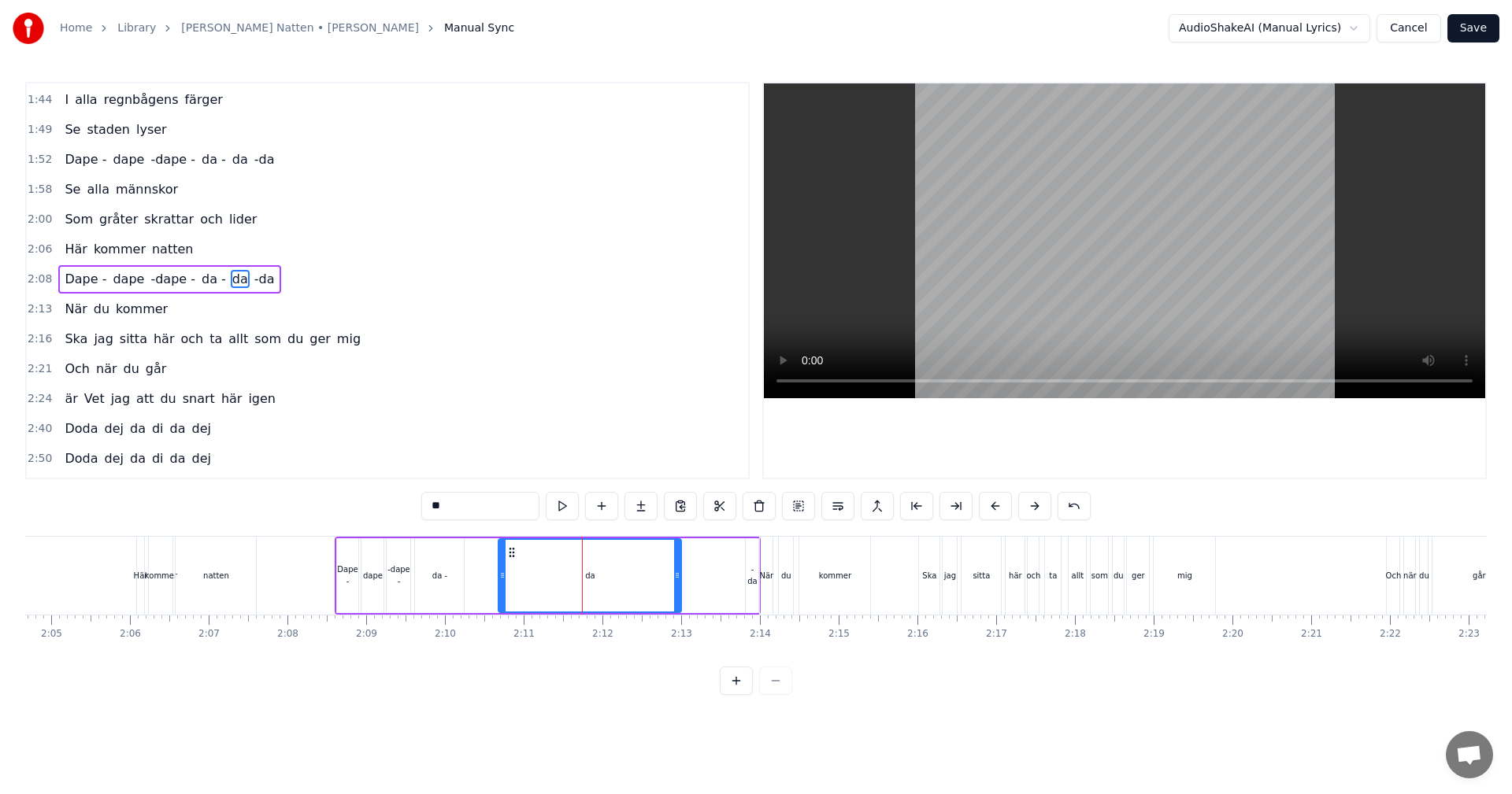
scroll to position [356, 0]
drag, startPoint x: 514, startPoint y: 546, endPoint x: 418, endPoint y: 552, distance: 96.2
click at [418, 552] on icon at bounding box center [414, 552] width 12 height 12
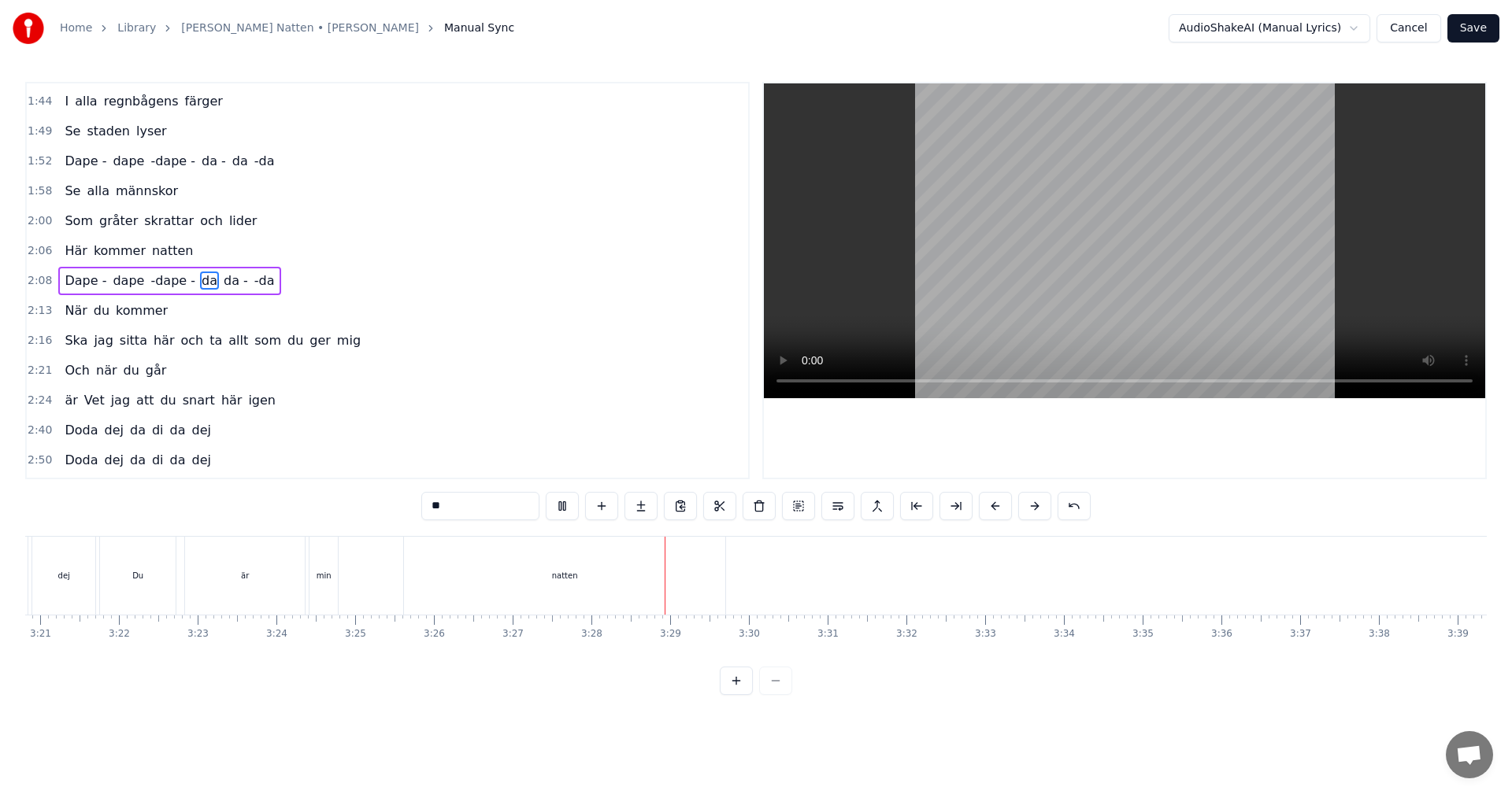
scroll to position [0, 15887]
click at [419, 567] on div "Doda dej da di da dej" at bounding box center [246, 575] width 1684 height 78
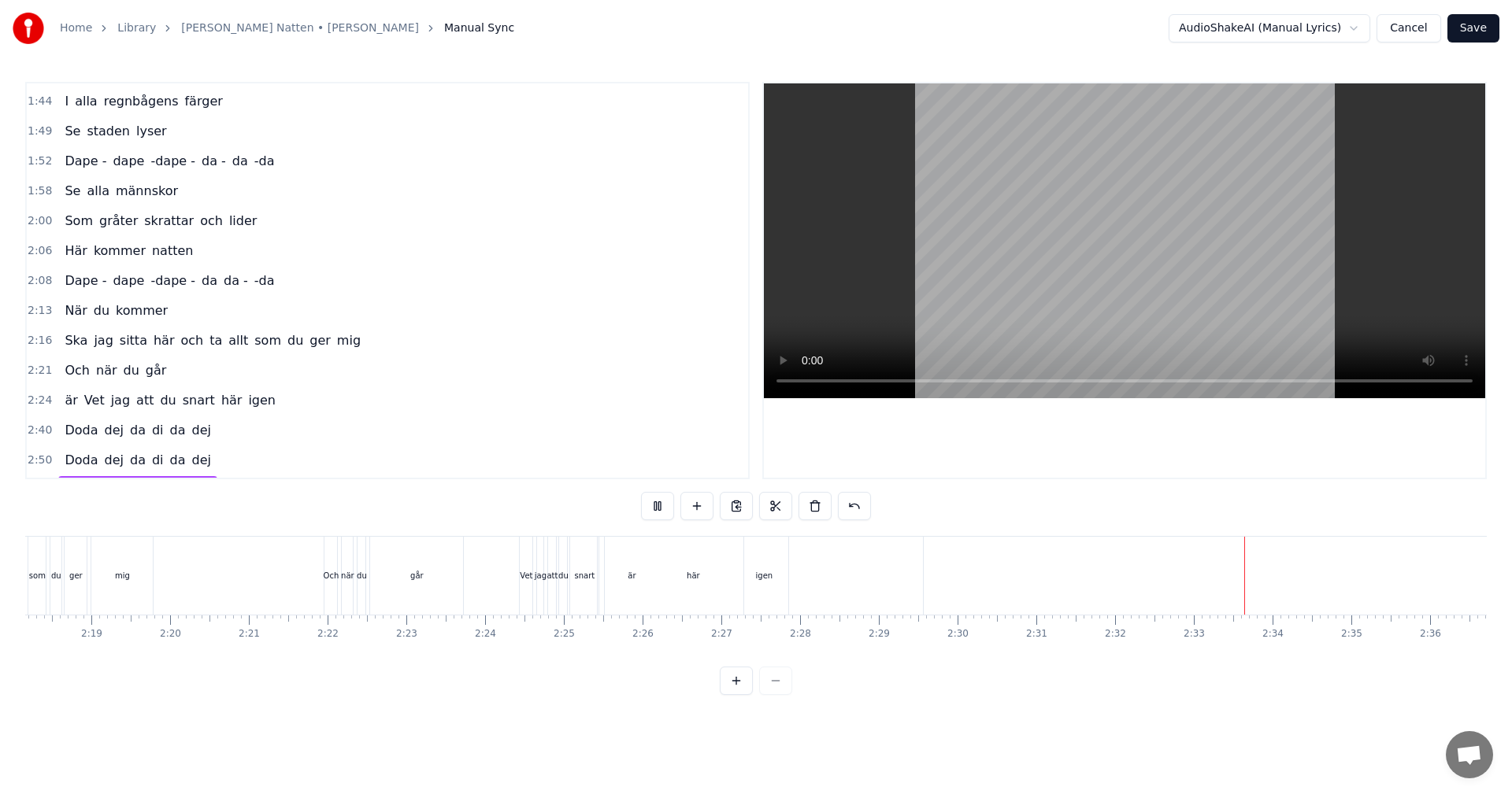
scroll to position [0, 10886]
click at [1478, 35] on button "Save" at bounding box center [1473, 28] width 52 height 29
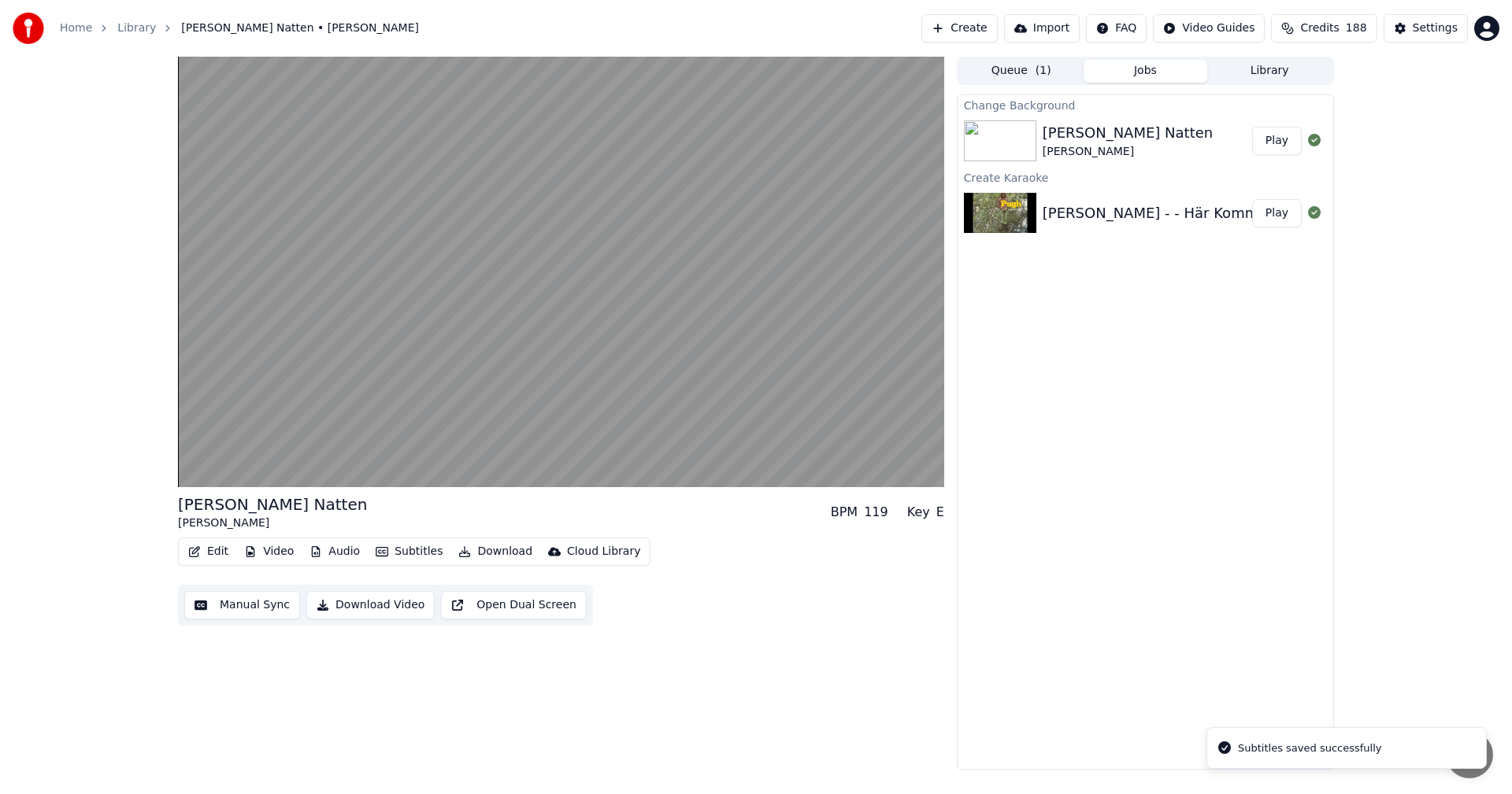
click at [1282, 149] on button "Play" at bounding box center [1277, 141] width 50 height 29
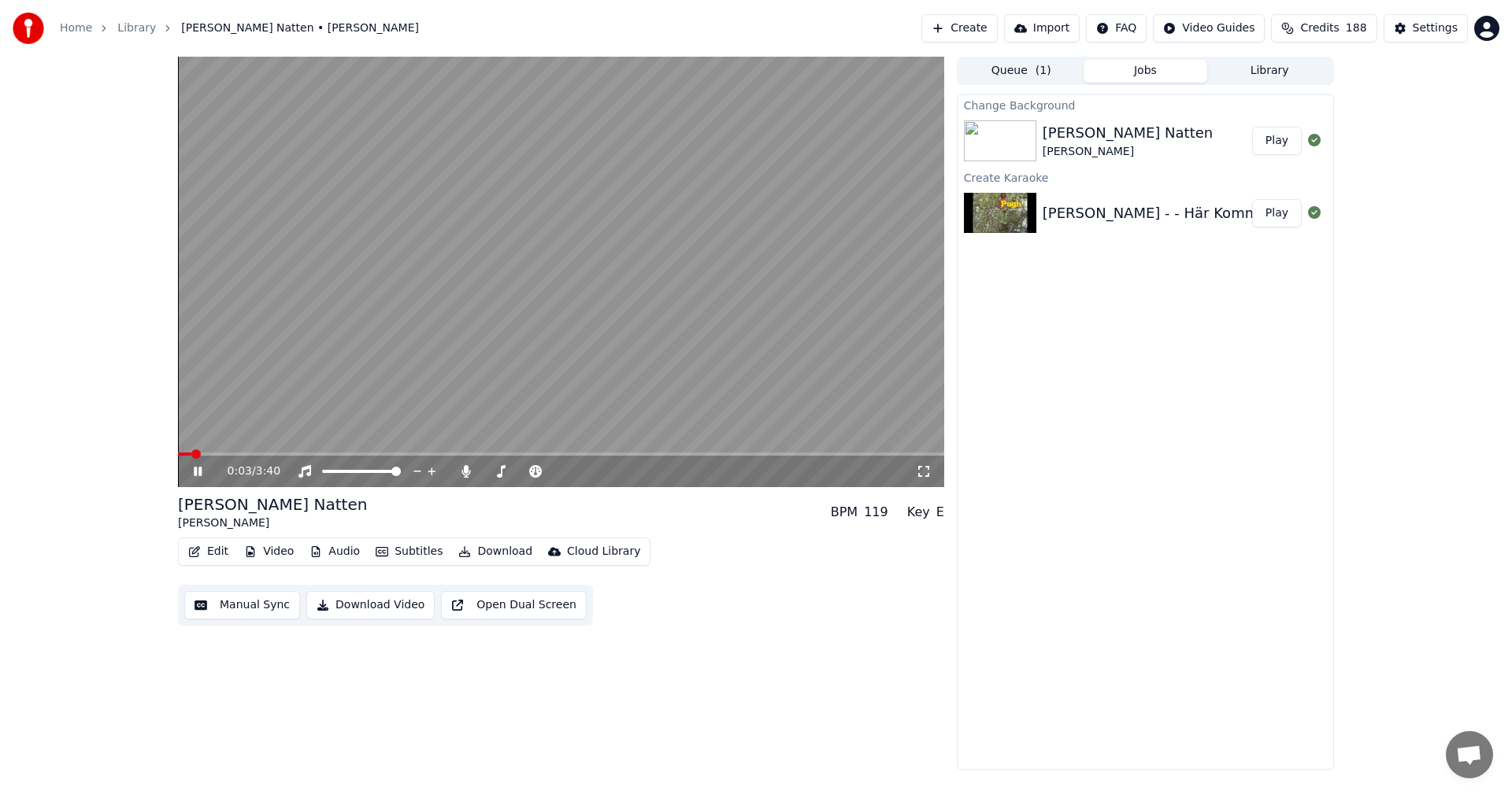
click at [478, 548] on button "Download" at bounding box center [496, 552] width 87 height 22
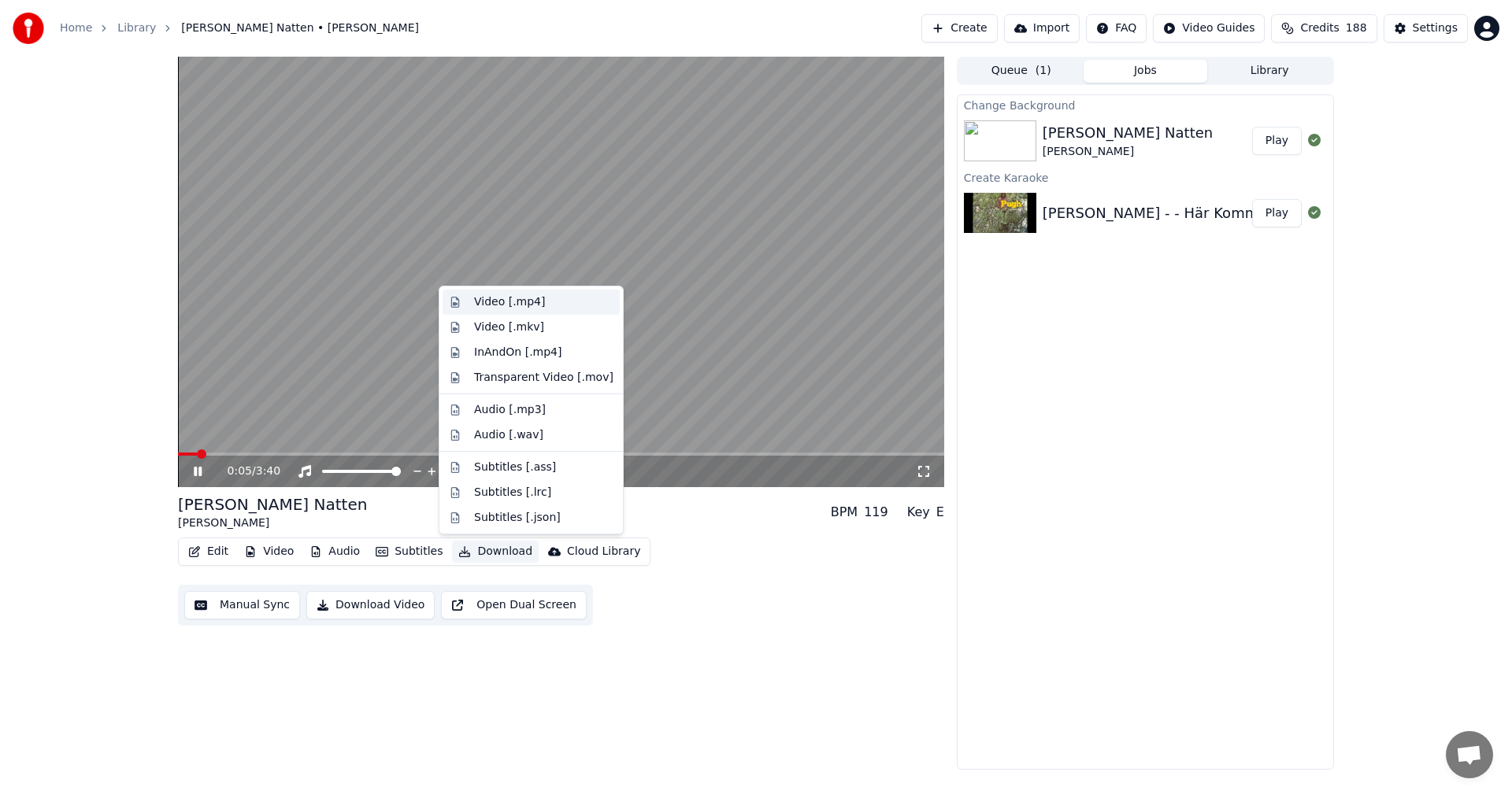
click at [543, 293] on div "Video [.mp4]" at bounding box center [531, 302] width 177 height 25
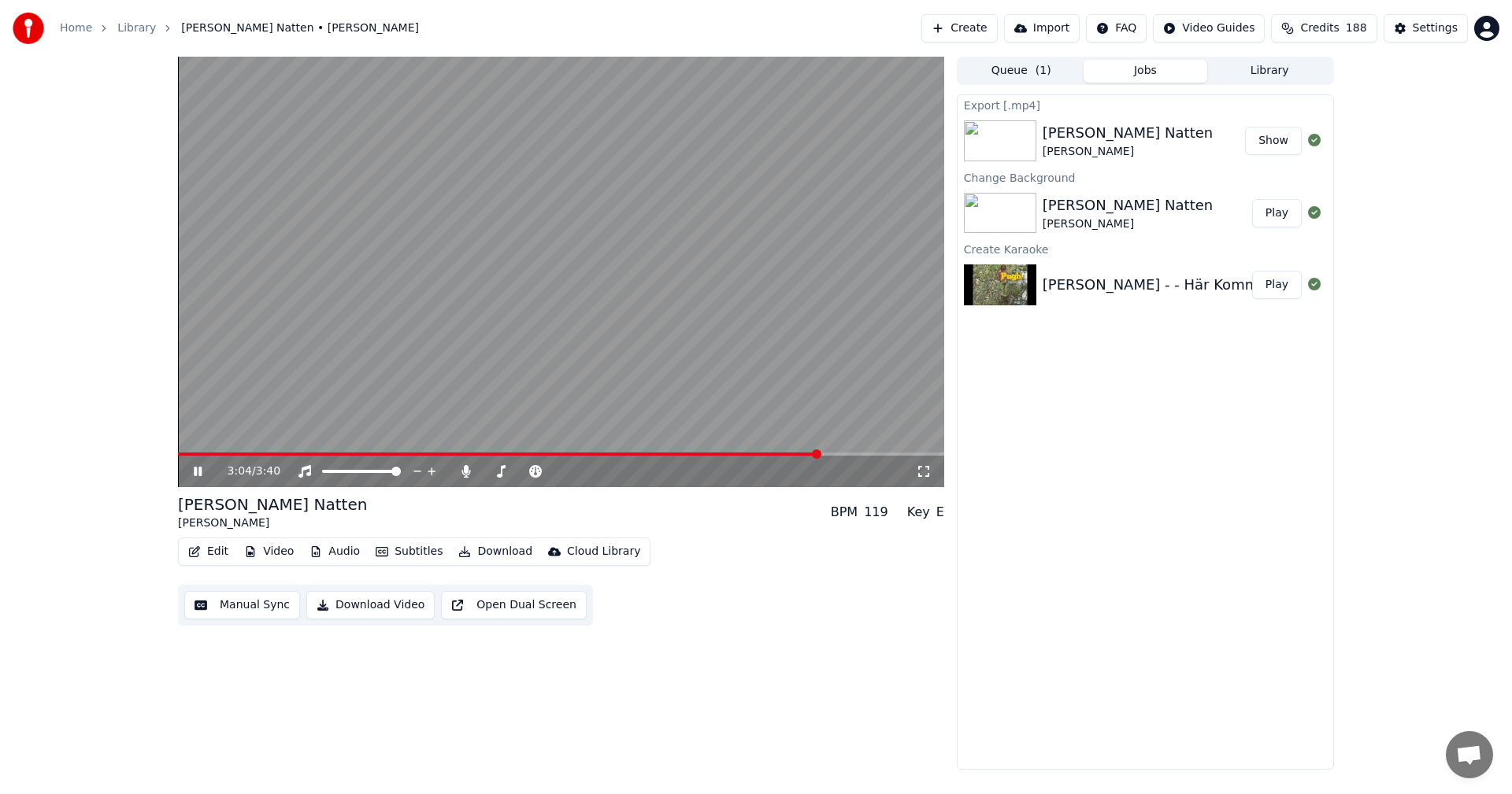
click at [824, 453] on div "3:04 / 3:40" at bounding box center [560, 272] width 766 height 431
click at [861, 456] on span at bounding box center [560, 454] width 766 height 3
click at [194, 471] on icon at bounding box center [198, 471] width 10 height 11
click at [888, 452] on video at bounding box center [560, 272] width 766 height 431
click at [194, 471] on icon at bounding box center [198, 471] width 10 height 11
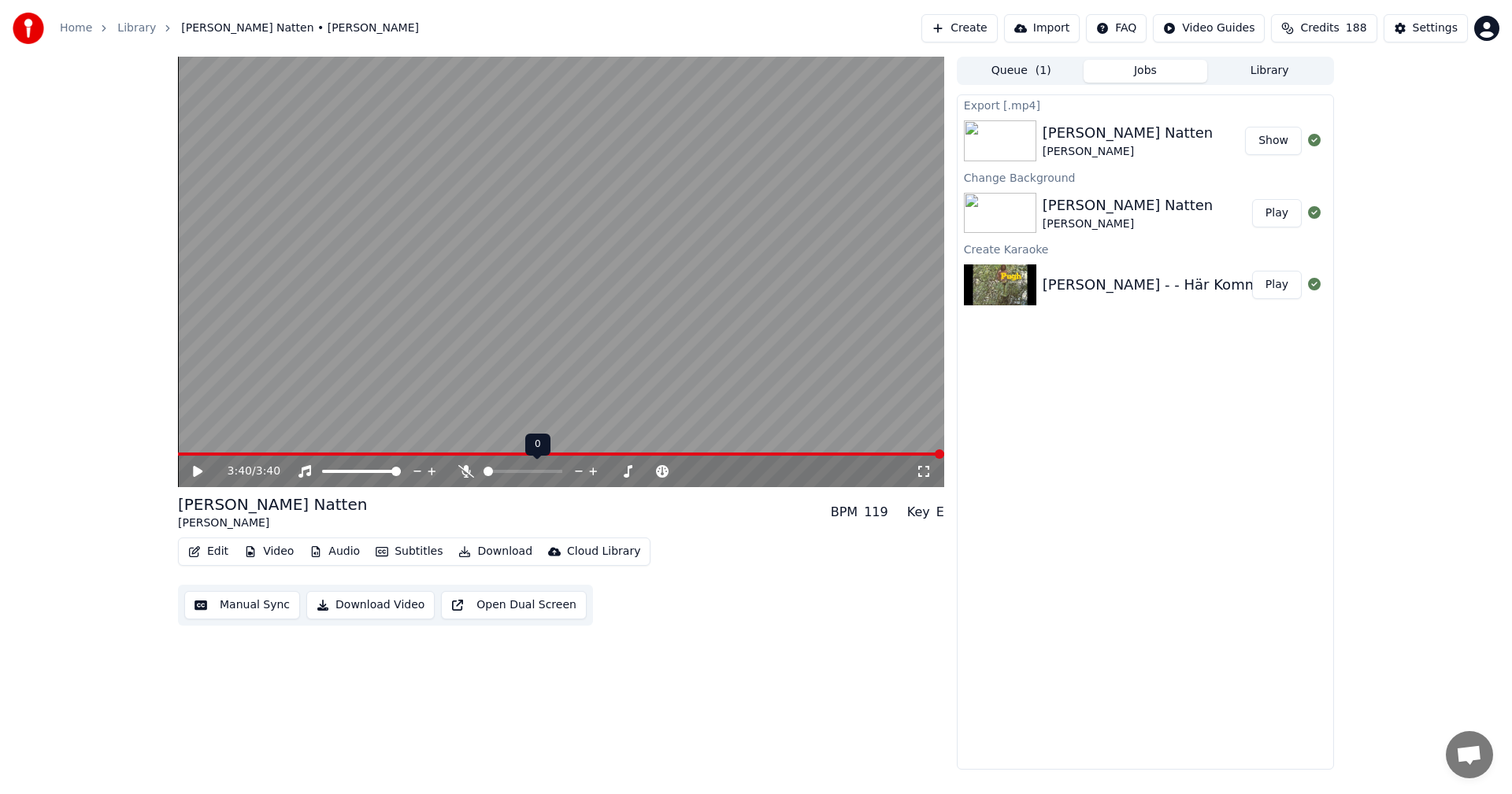
click at [483, 471] on span at bounding box center [483, 471] width 0 height 3
click at [1271, 142] on button "Show" at bounding box center [1273, 141] width 57 height 29
click at [1338, 30] on span "Credits" at bounding box center [1319, 28] width 38 height 16
click at [1338, 175] on button "Refresh" at bounding box center [1333, 189] width 81 height 29
click at [1346, 181] on button "Refresh" at bounding box center [1333, 189] width 81 height 29
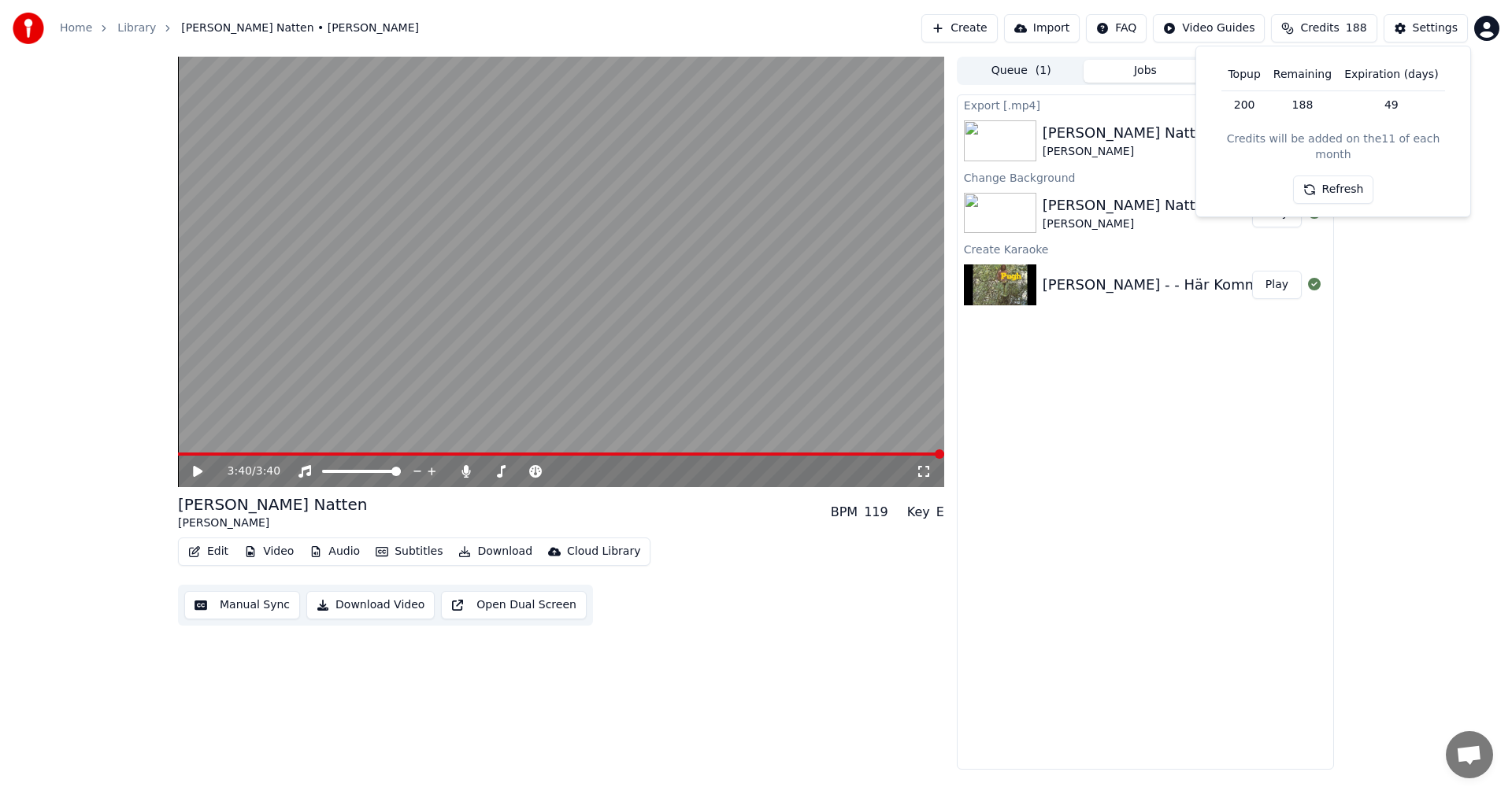
click at [1351, 181] on button "Refresh" at bounding box center [1333, 189] width 81 height 29
